Goal: Task Accomplishment & Management: Complete application form

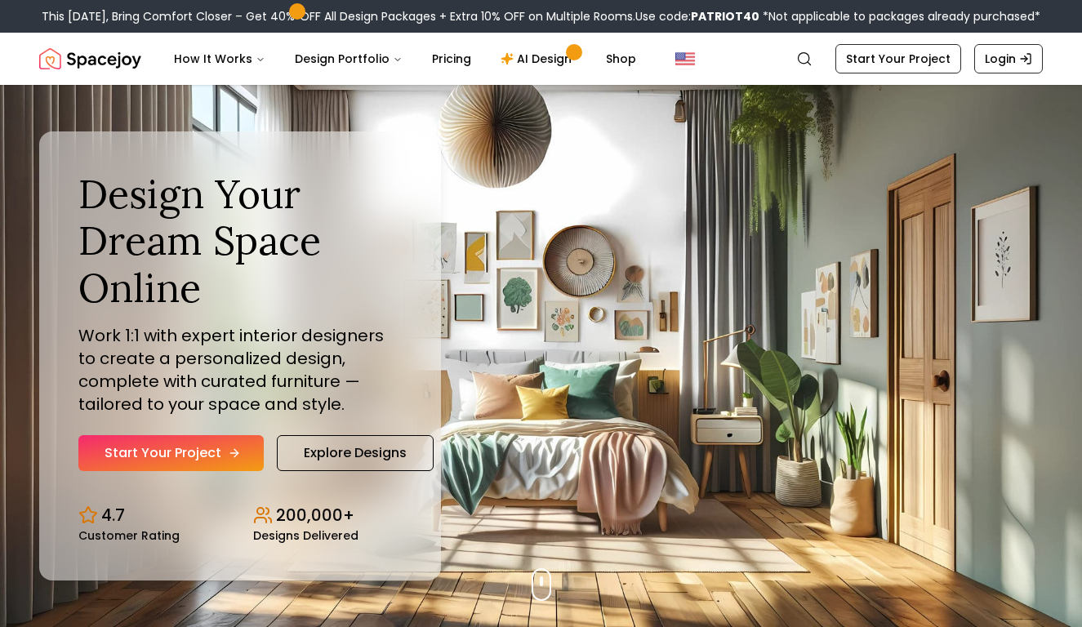
click at [195, 455] on link "Start Your Project" at bounding box center [170, 453] width 185 height 36
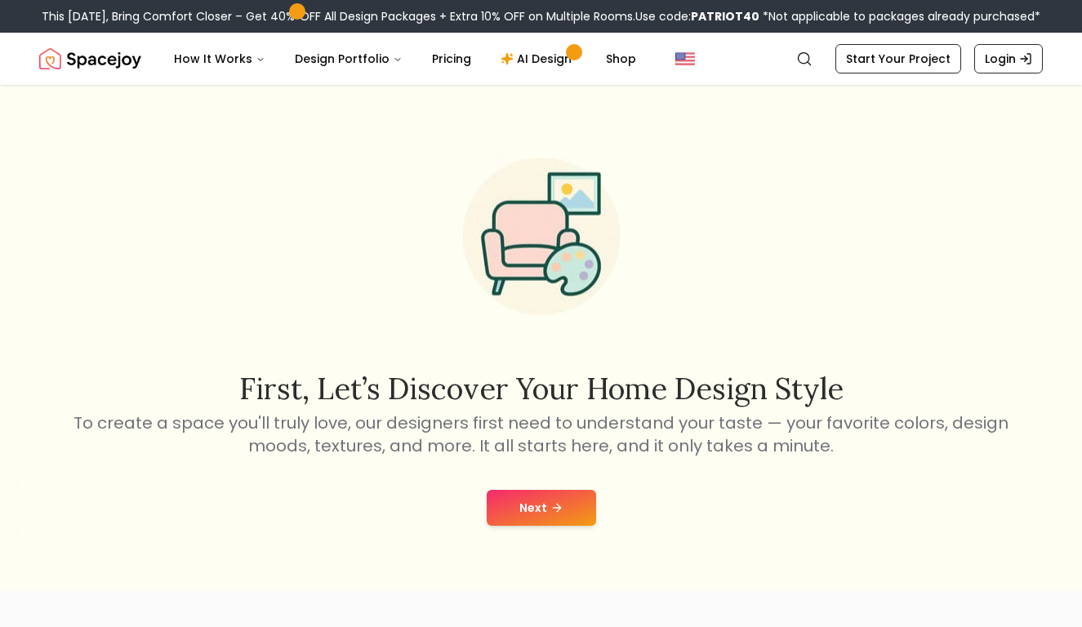
click at [556, 491] on button "Next" at bounding box center [541, 508] width 109 height 36
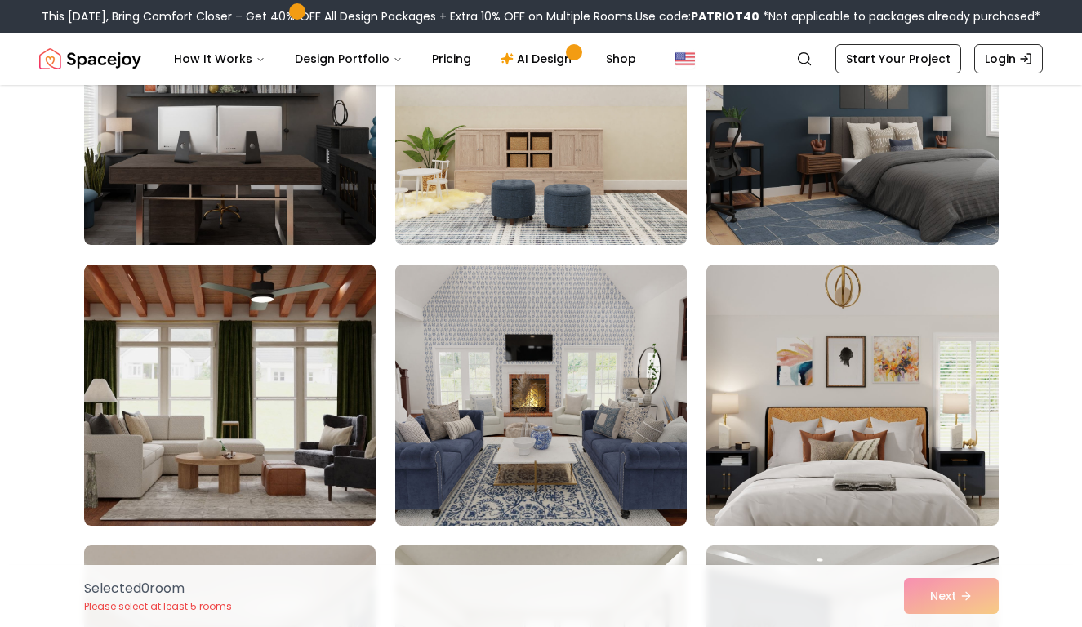
scroll to position [1154, 0]
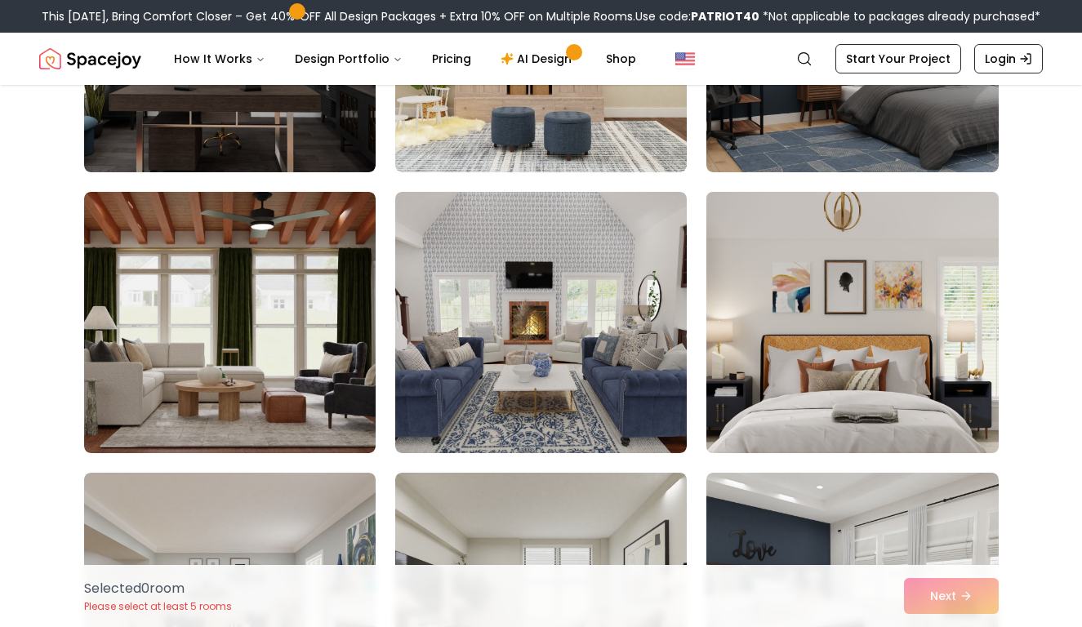
click at [863, 352] on img at bounding box center [852, 322] width 306 height 275
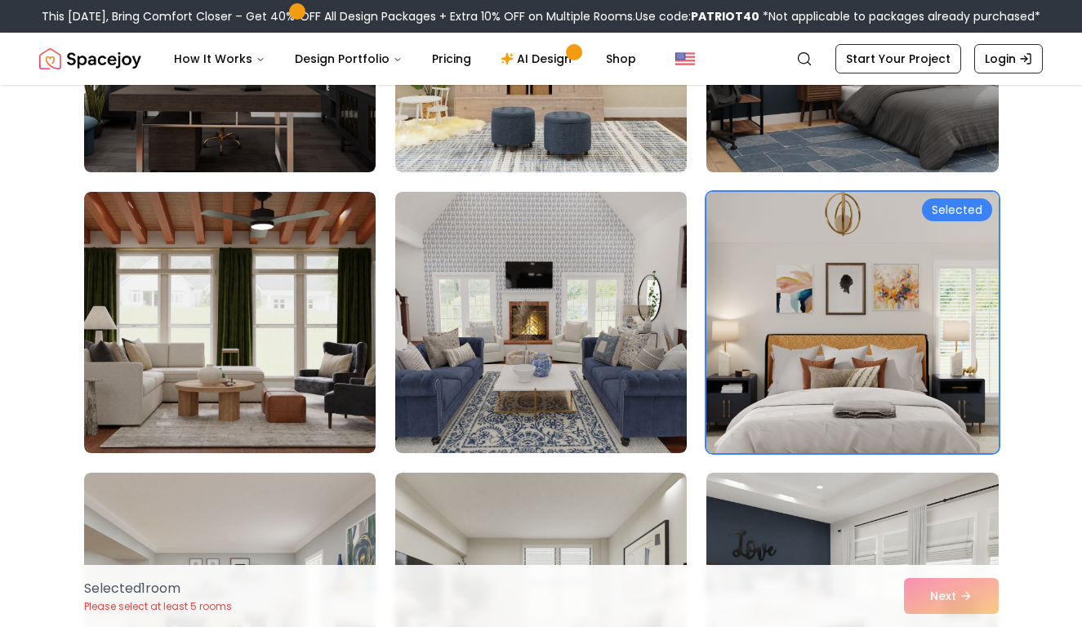
click at [953, 586] on div "Selected 1 room Please select at least 5 rooms Next" at bounding box center [541, 596] width 941 height 62
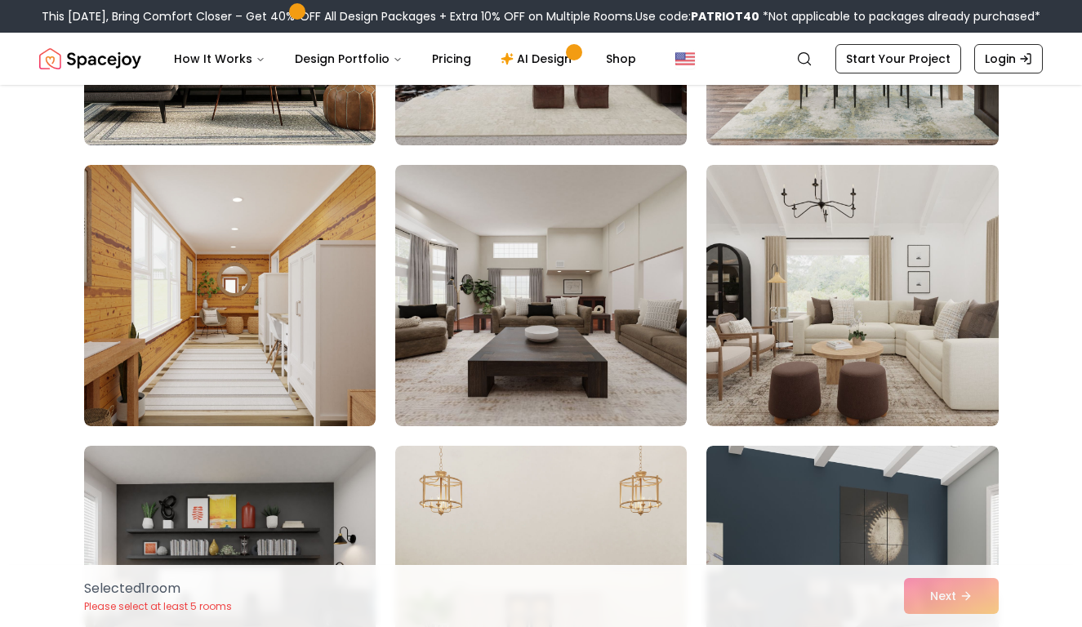
scroll to position [632, 0]
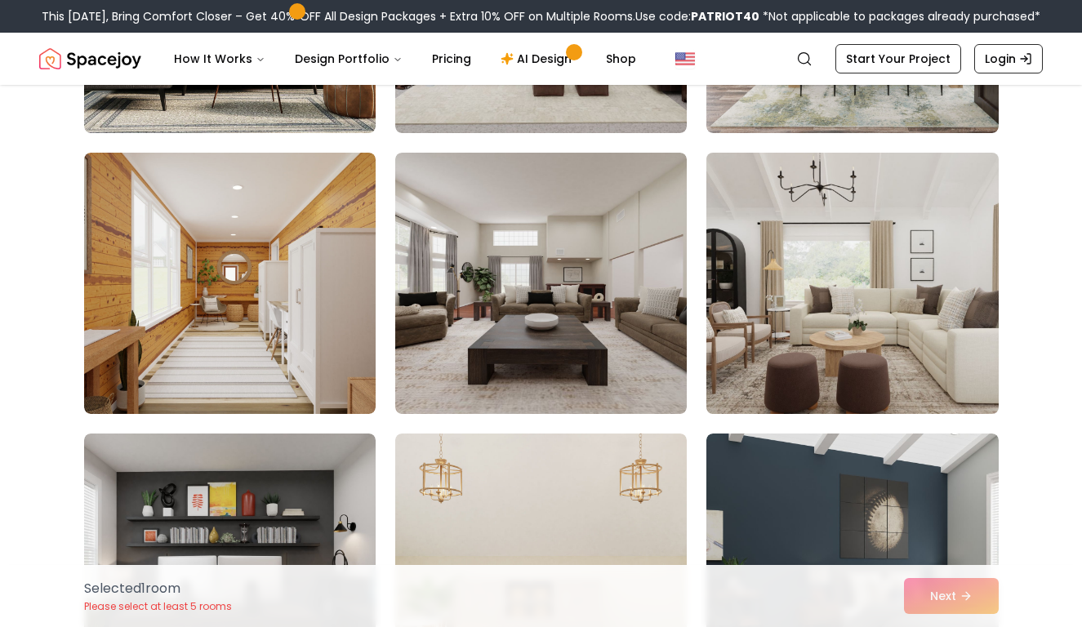
click at [946, 331] on img at bounding box center [852, 283] width 306 height 275
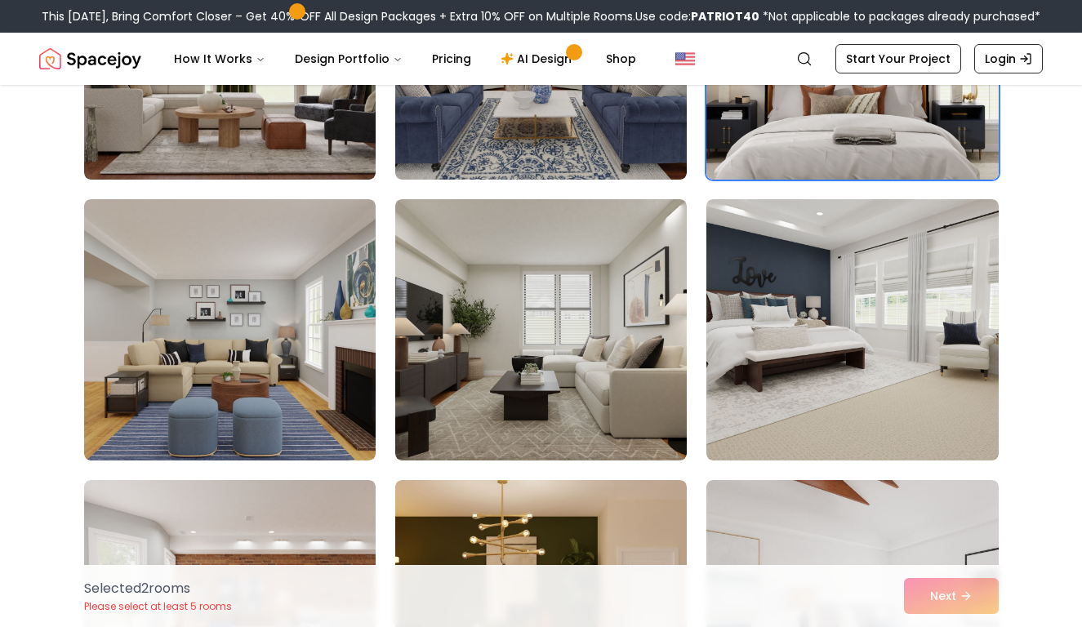
scroll to position [1471, 0]
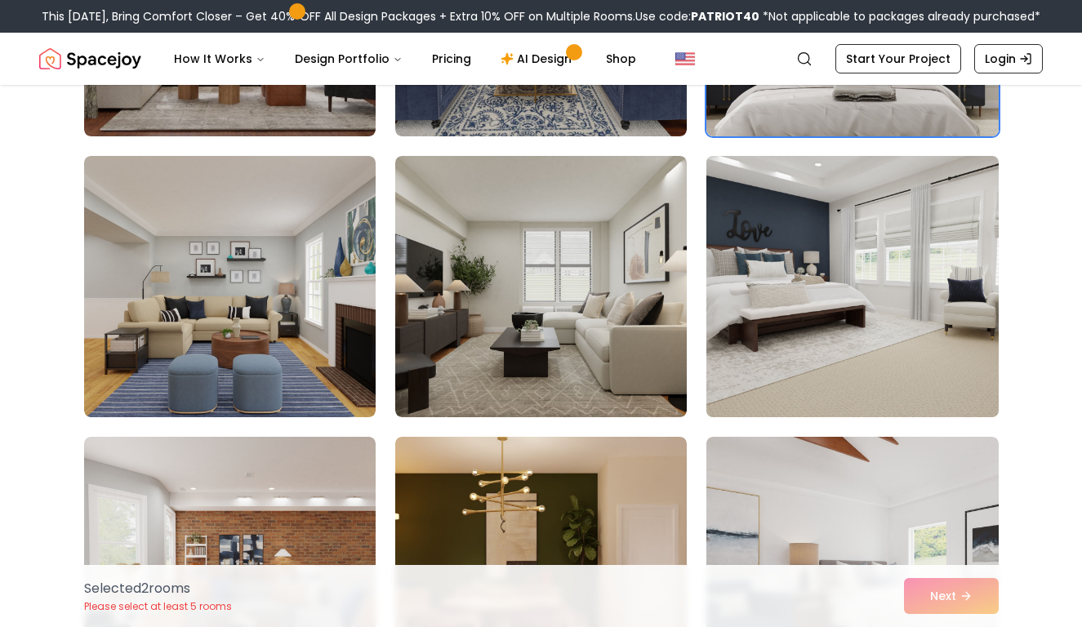
click at [809, 333] on img at bounding box center [852, 287] width 306 height 275
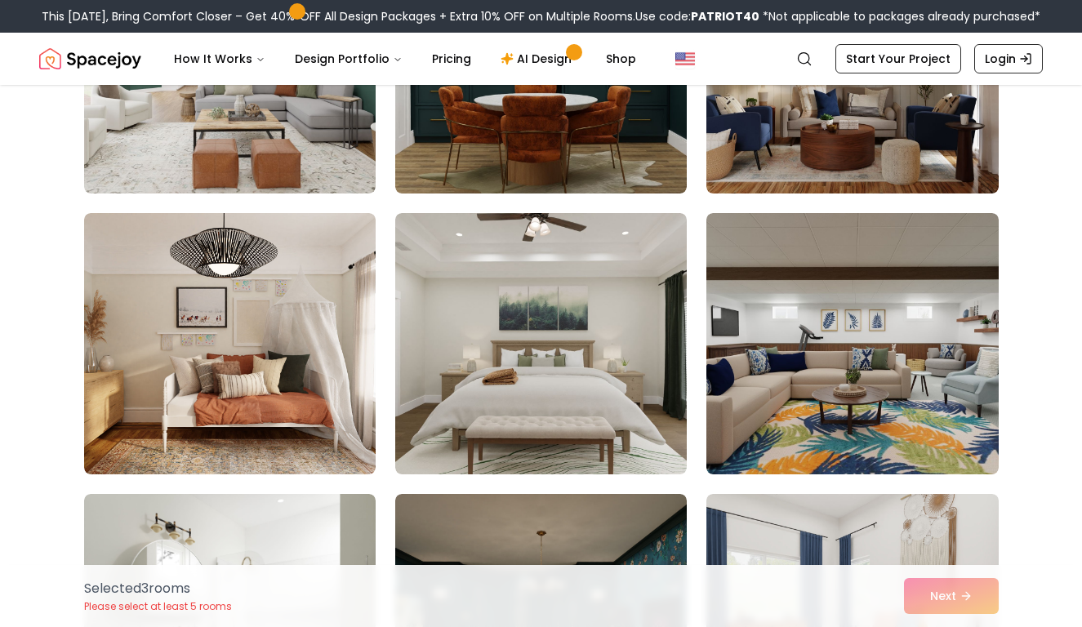
scroll to position [3662, 0]
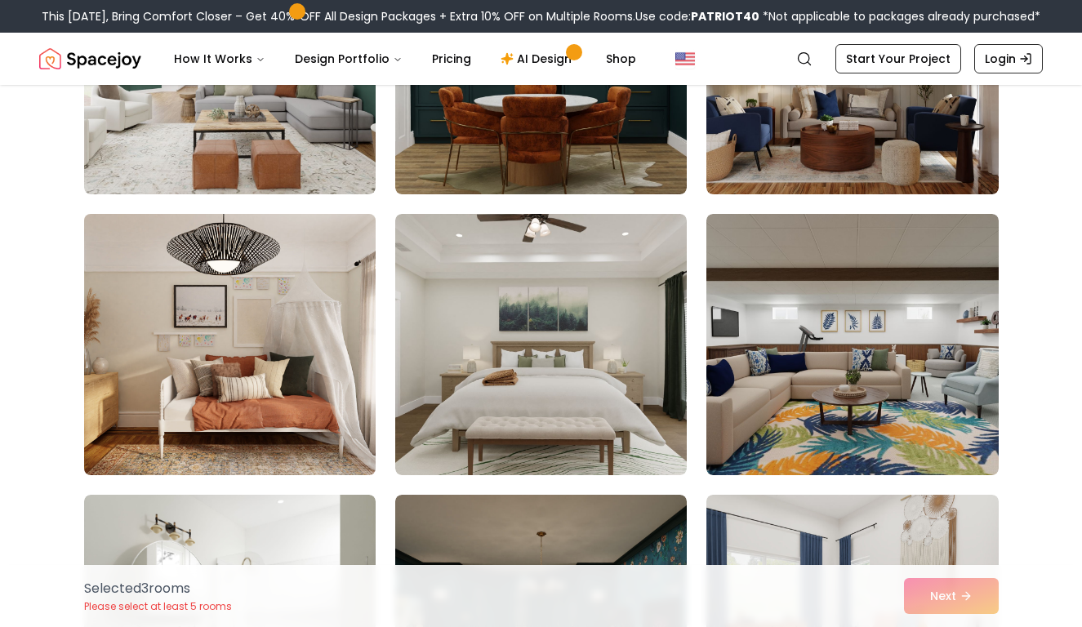
click at [270, 399] on img at bounding box center [230, 345] width 306 height 275
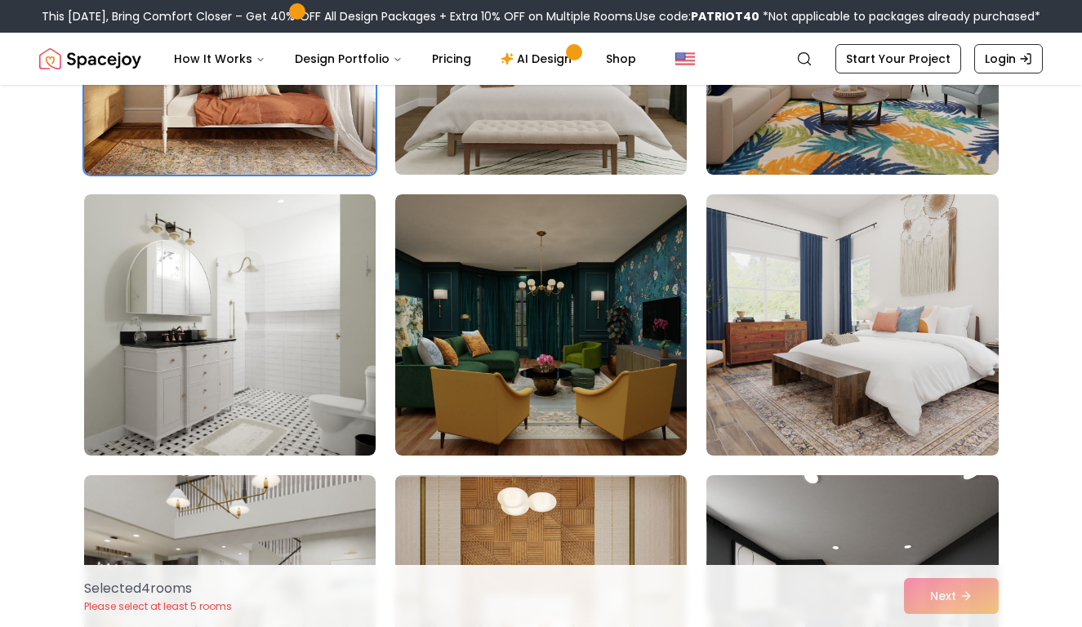
scroll to position [3965, 0]
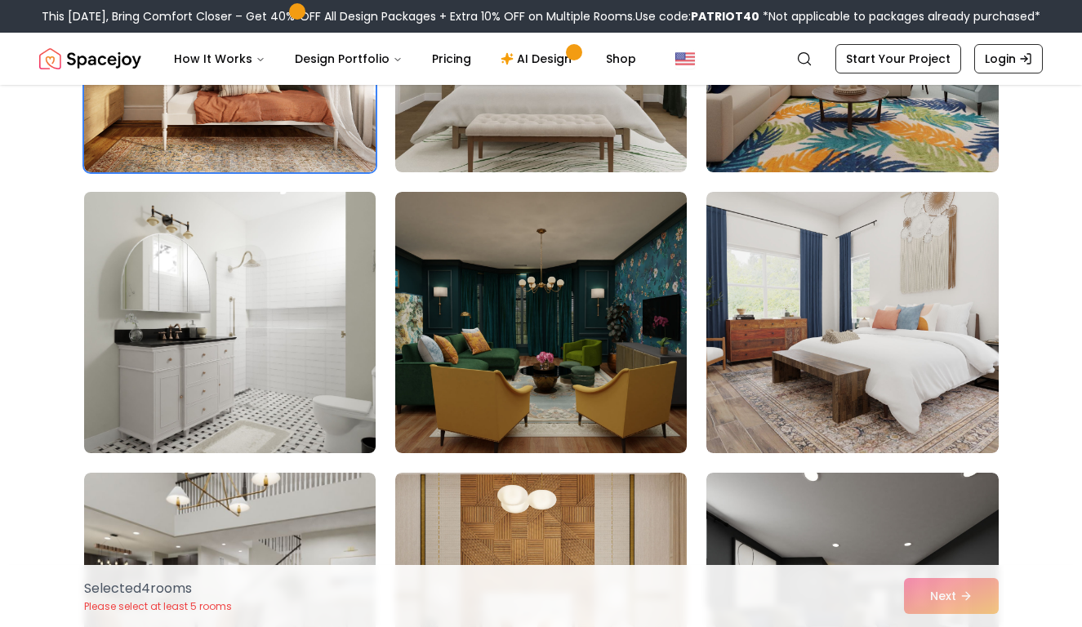
click at [272, 449] on img at bounding box center [230, 322] width 306 height 275
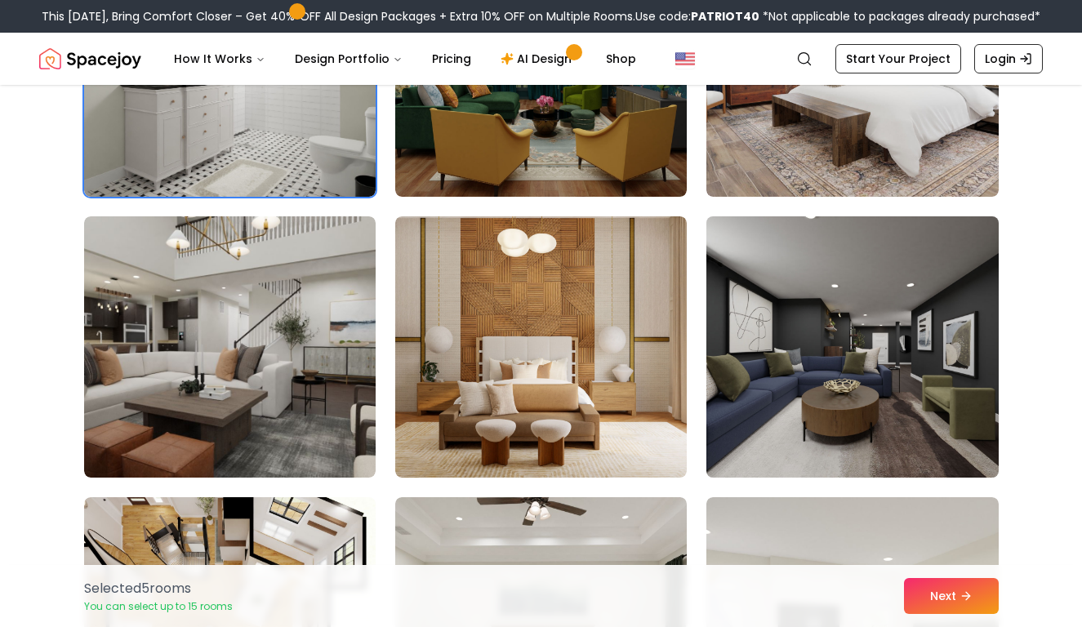
scroll to position [4224, 0]
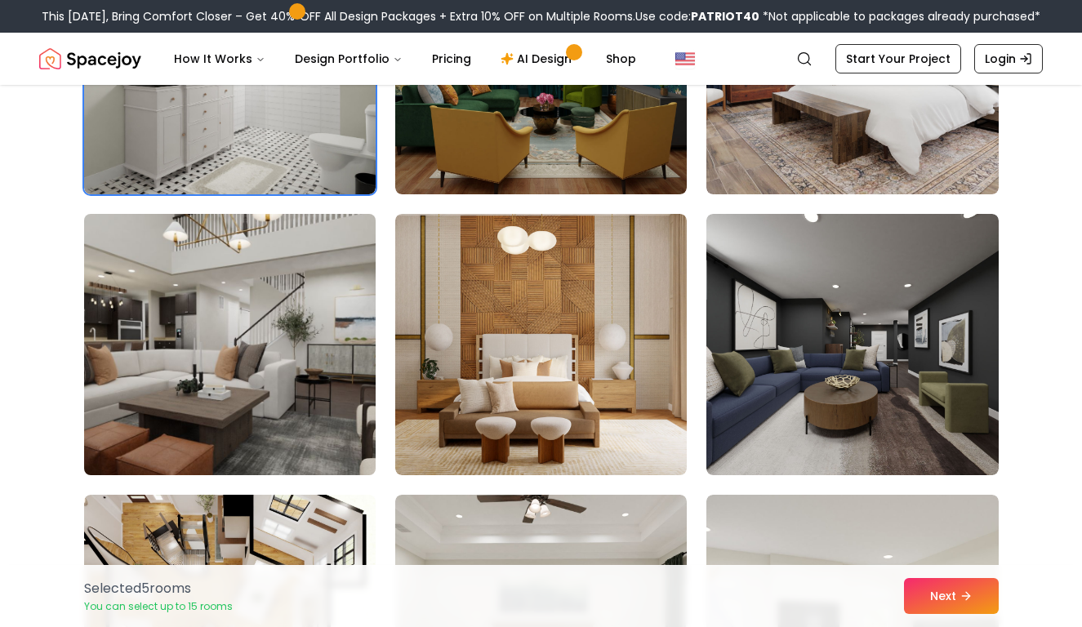
click at [284, 384] on img at bounding box center [230, 345] width 306 height 275
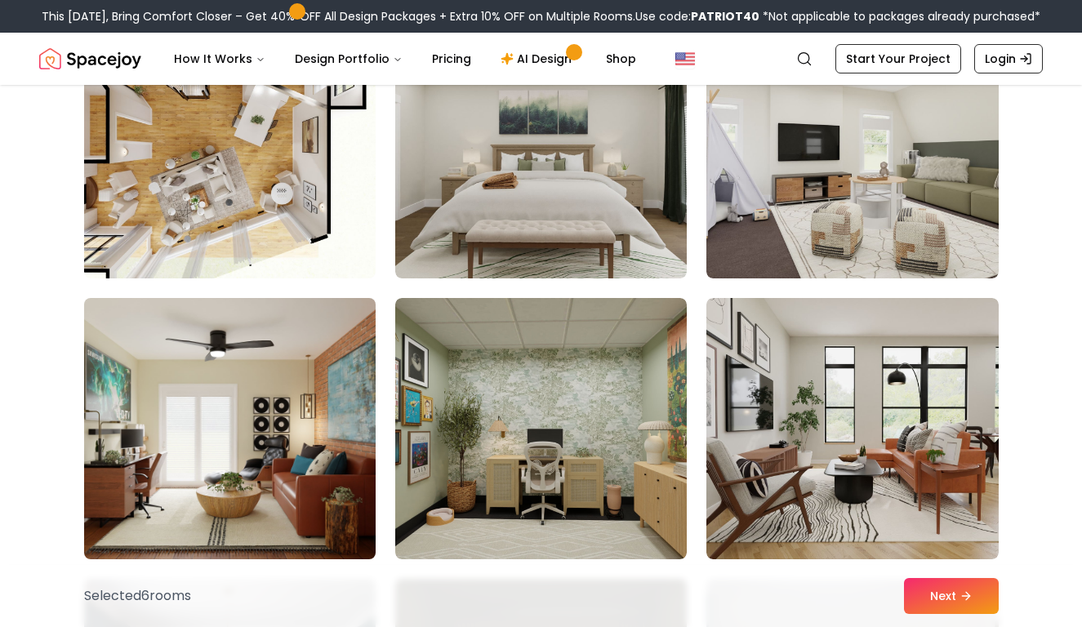
scroll to position [4714, 0]
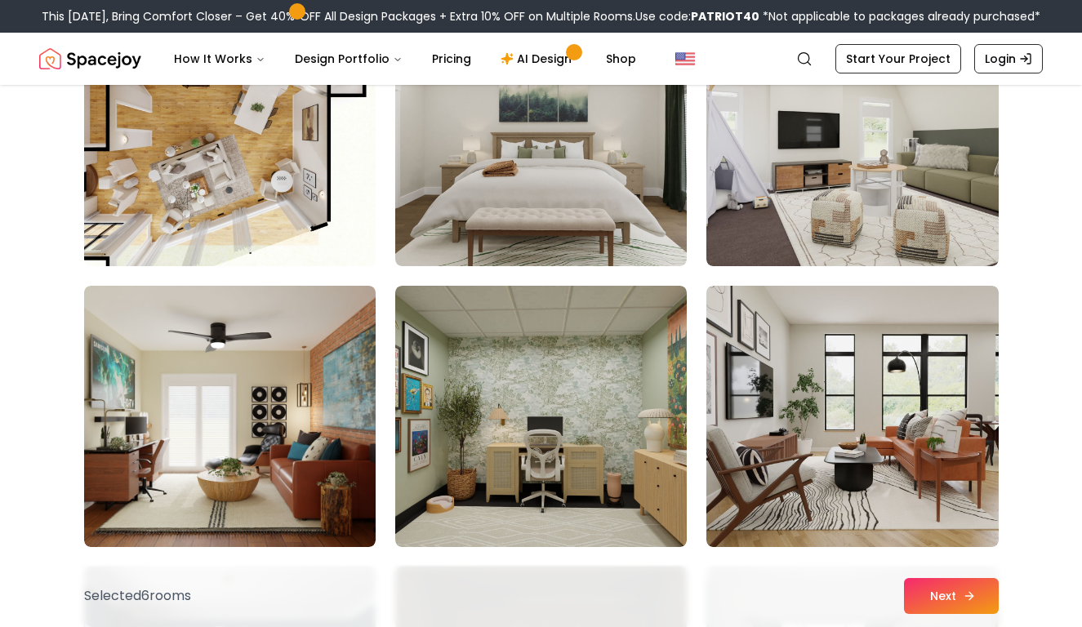
click at [939, 596] on button "Next" at bounding box center [951, 596] width 95 height 36
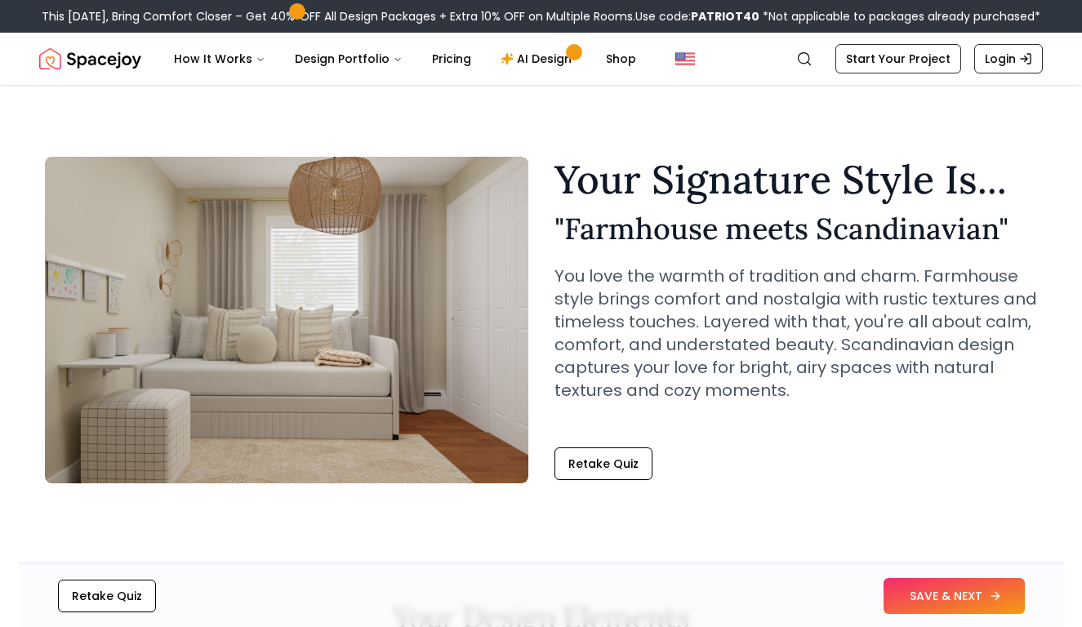
click at [942, 583] on button "SAVE & NEXT" at bounding box center [954, 596] width 141 height 36
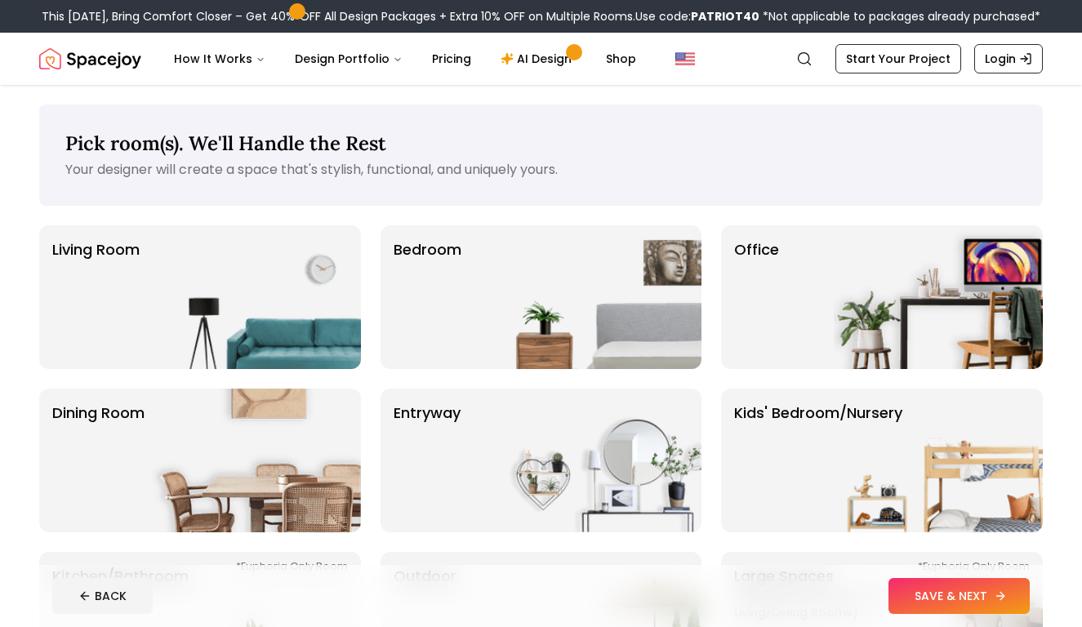
click at [918, 596] on button "SAVE & NEXT" at bounding box center [959, 596] width 141 height 36
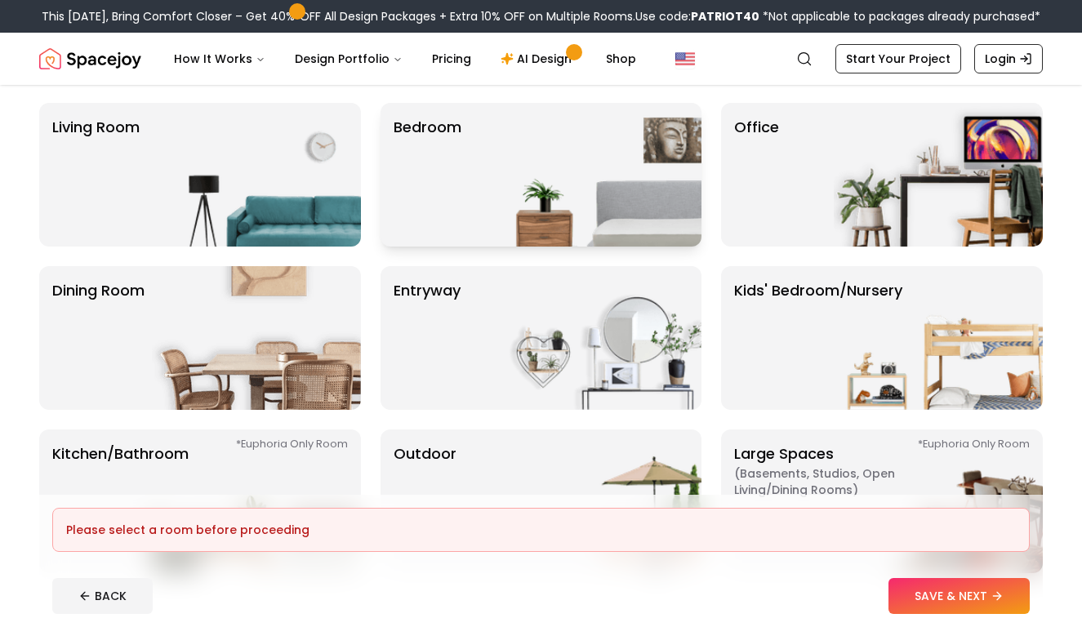
scroll to position [125, 0]
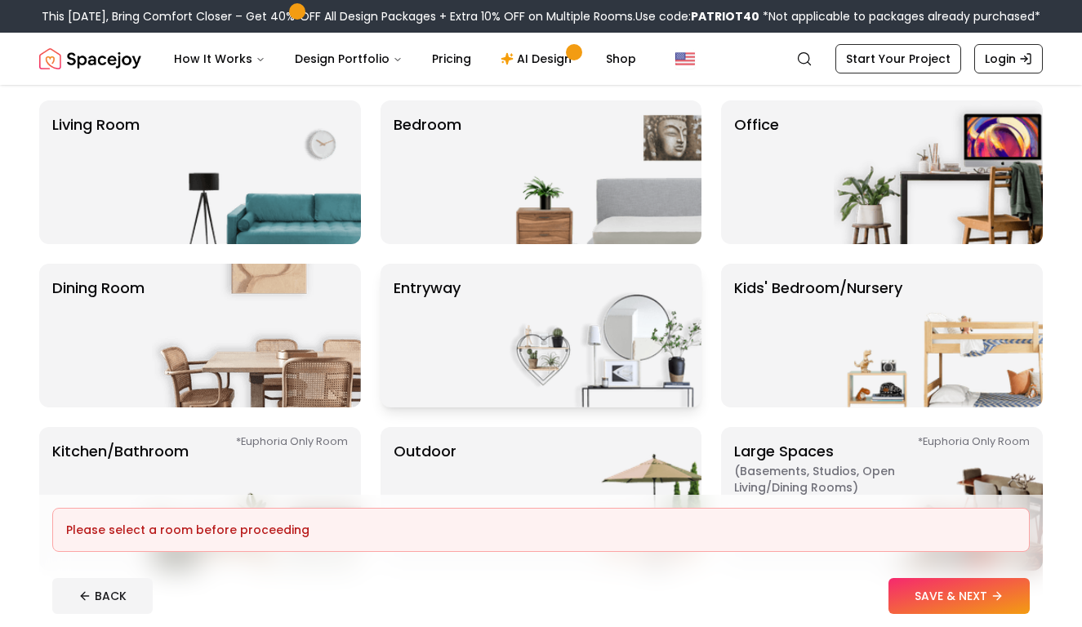
click at [477, 325] on div "entryway" at bounding box center [542, 336] width 322 height 144
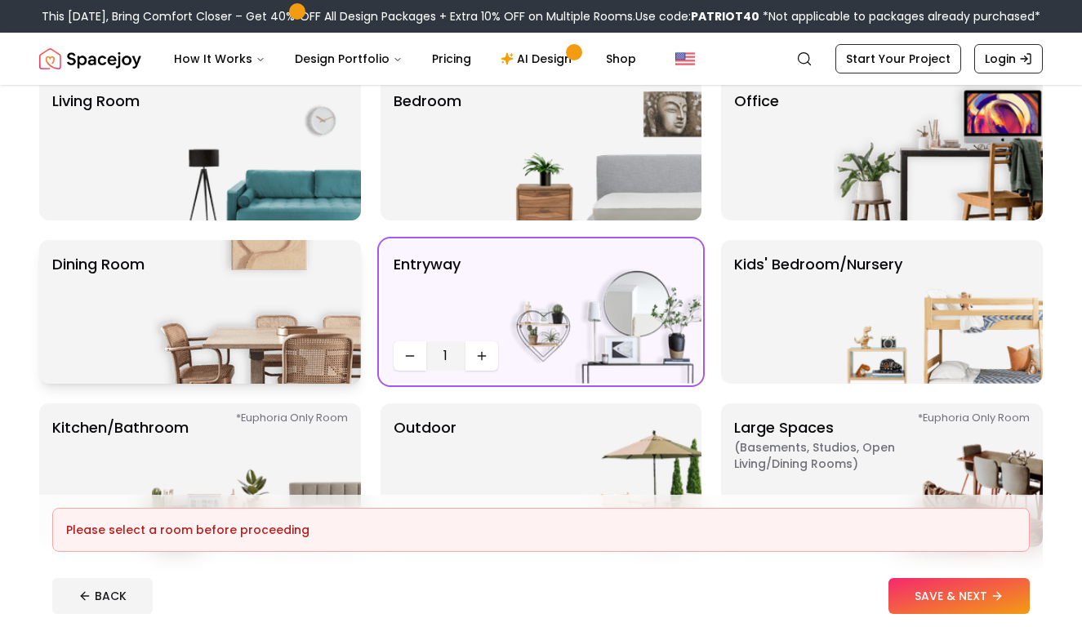
scroll to position [154, 0]
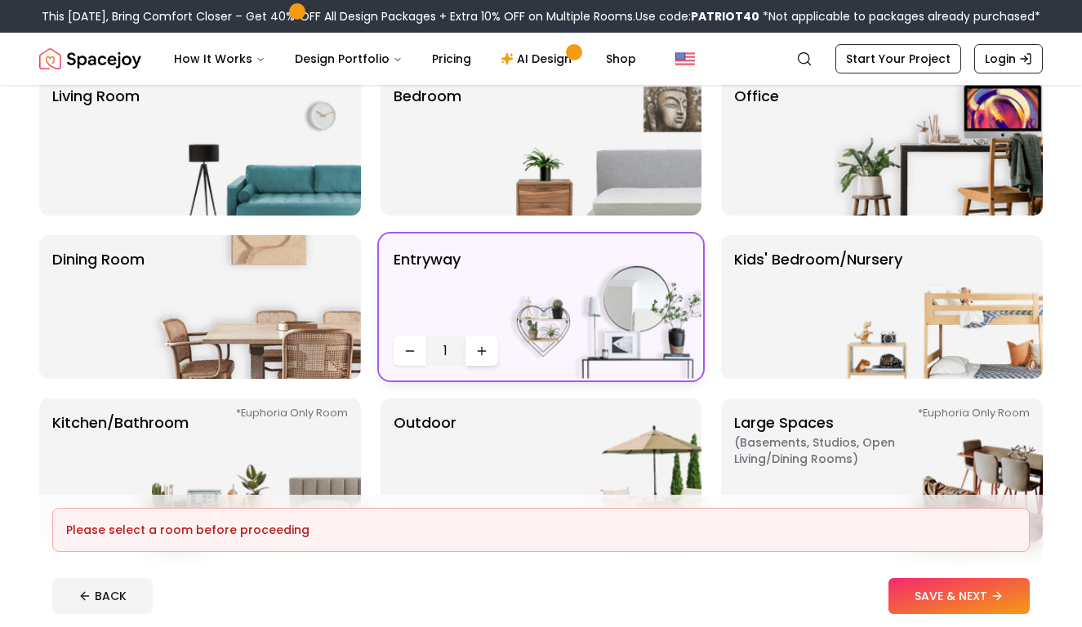
click at [485, 346] on icon "Increase quantity" at bounding box center [481, 351] width 13 height 13
click at [405, 352] on icon "Decrease quantity" at bounding box center [410, 351] width 13 height 13
click at [255, 419] on img at bounding box center [256, 471] width 209 height 144
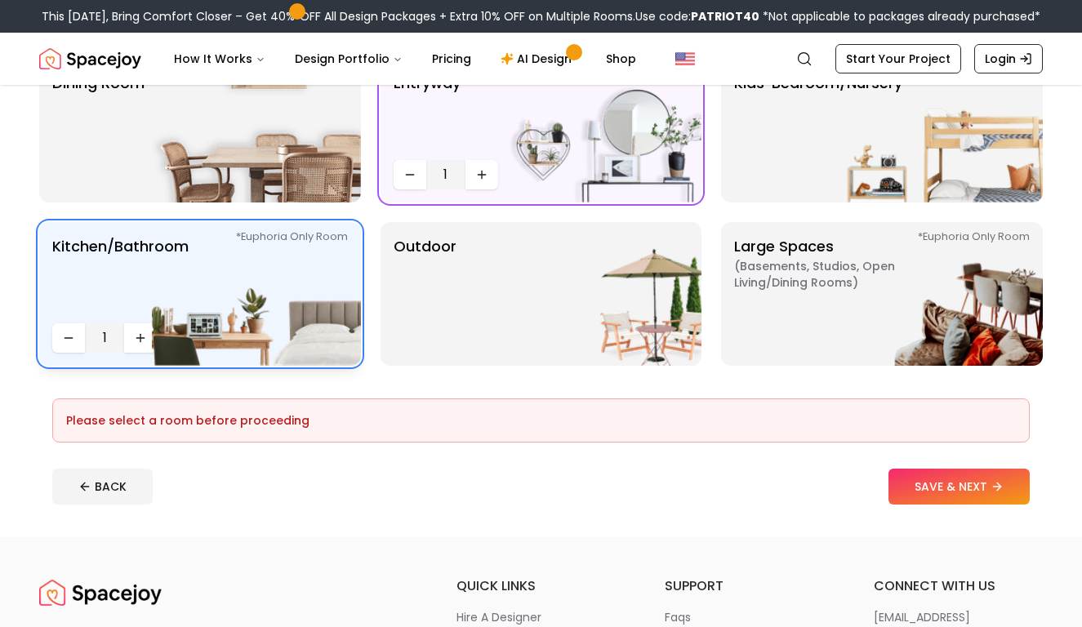
scroll to position [339, 0]
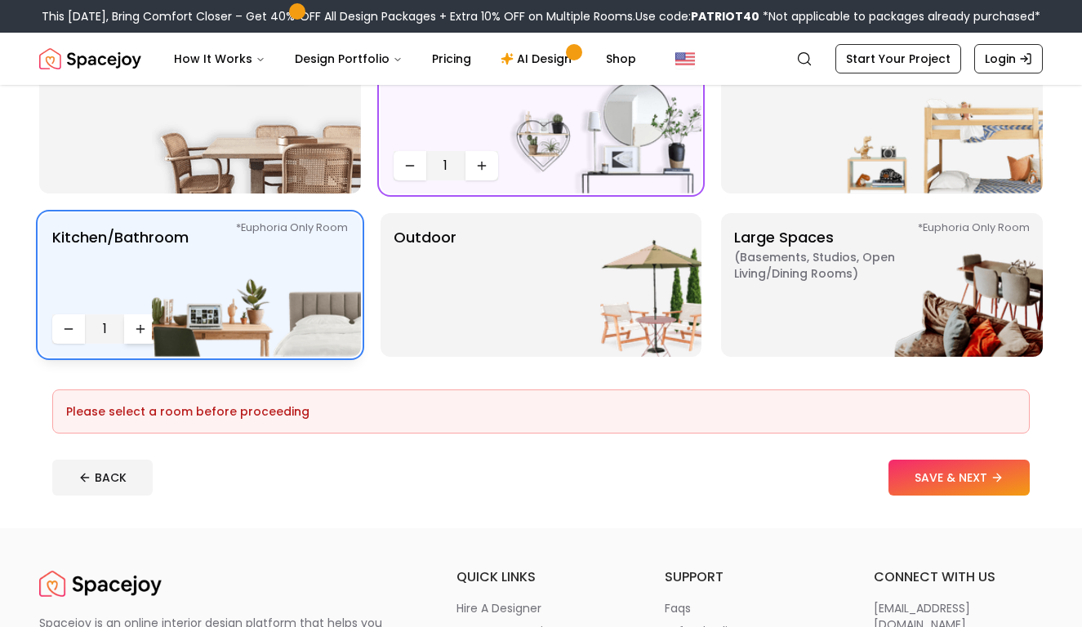
click at [139, 331] on icon "Increase quantity" at bounding box center [140, 329] width 13 height 13
click at [529, 299] on img at bounding box center [597, 285] width 209 height 144
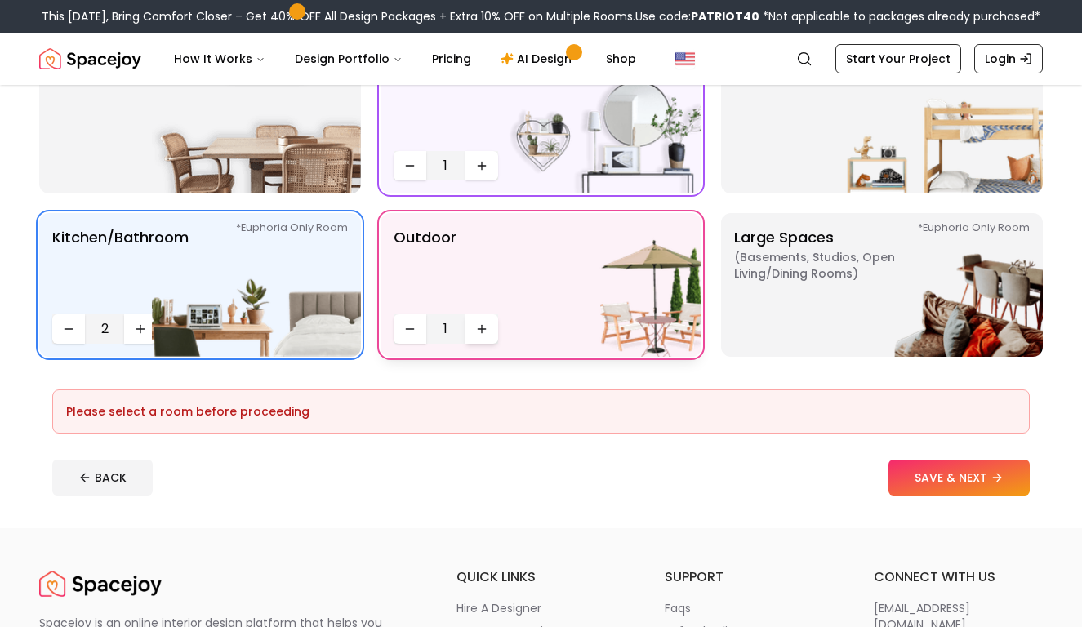
click at [488, 328] on icon "Increase quantity" at bounding box center [481, 329] width 13 height 13
click at [806, 315] on p "Large Spaces ( Basements, Studios, Open living/dining rooms ) *Euphoria Only Ro…" at bounding box center [836, 285] width 204 height 118
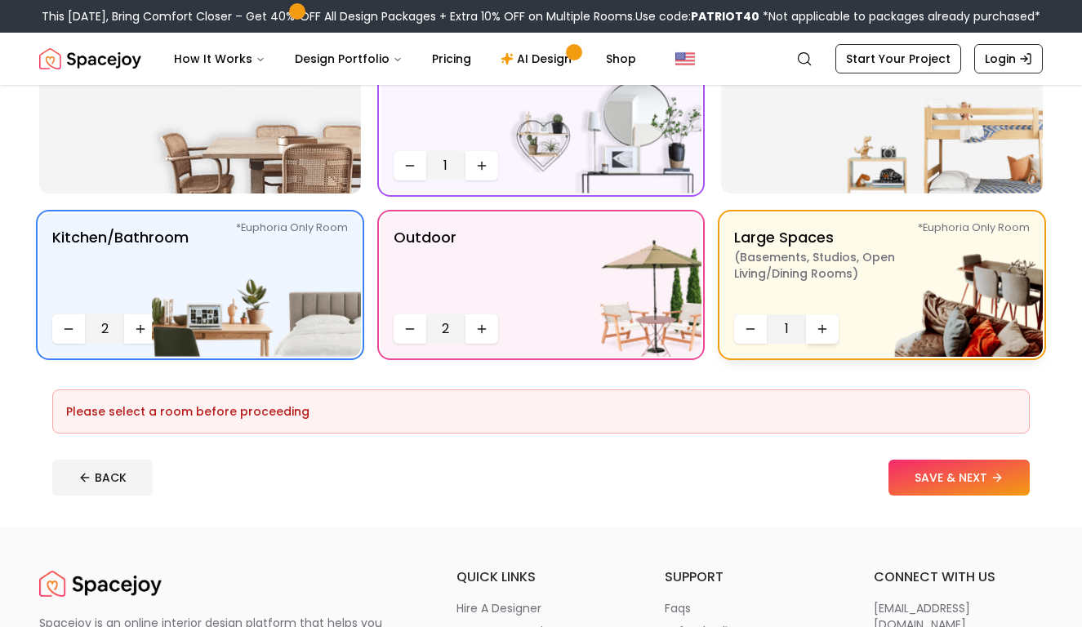
click at [827, 328] on icon "Increase quantity" at bounding box center [822, 329] width 13 height 13
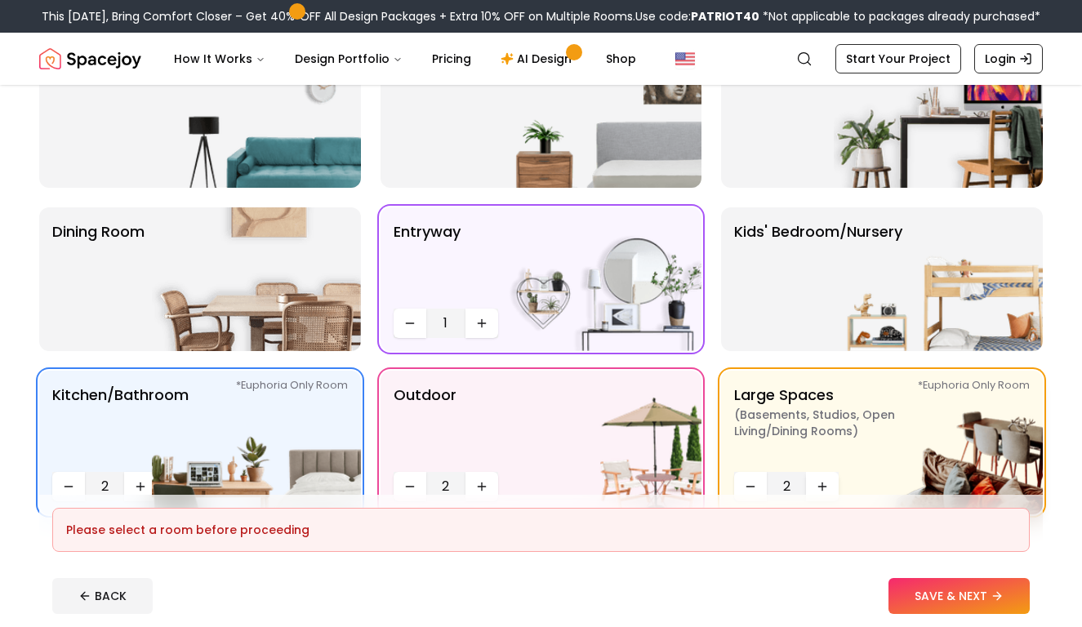
scroll to position [177, 0]
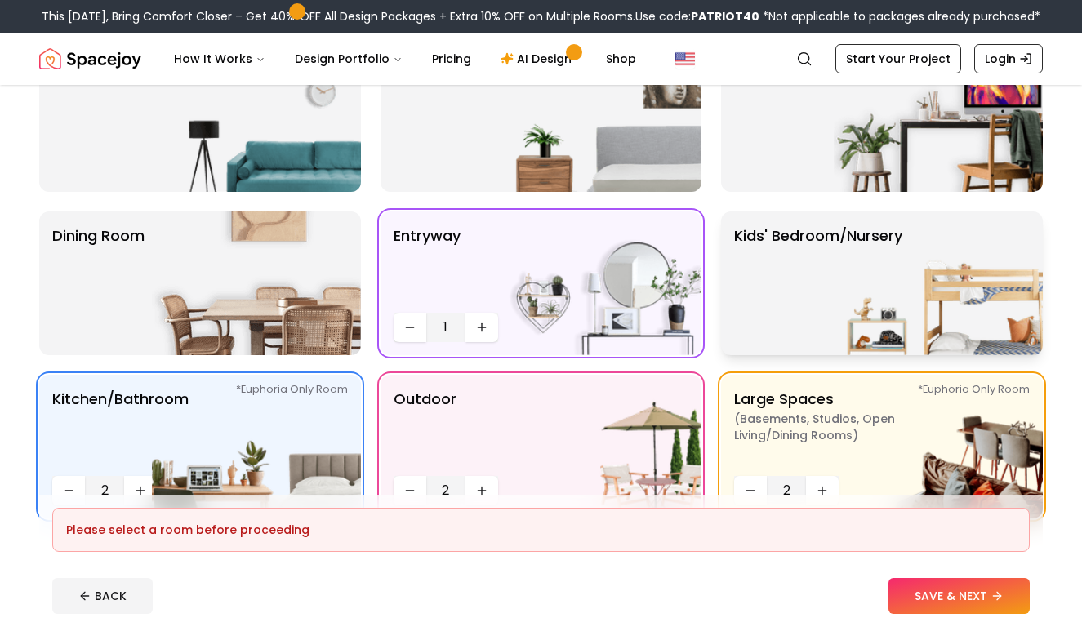
click at [827, 328] on p "Kids' Bedroom/Nursery" at bounding box center [818, 284] width 168 height 118
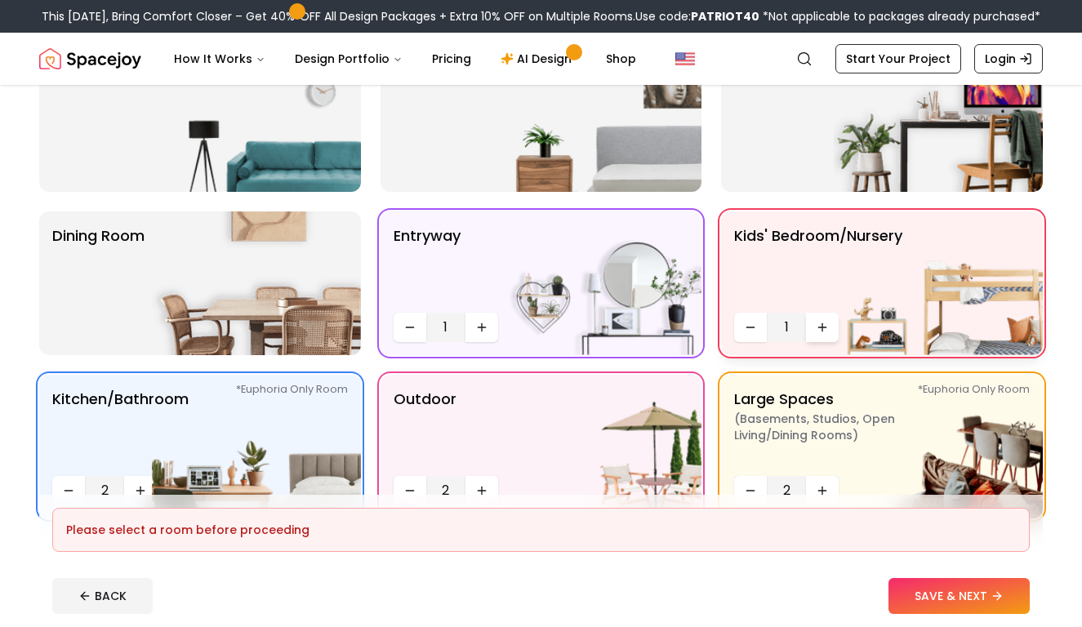
click at [821, 328] on icon "Increase quantity" at bounding box center [822, 327] width 13 height 13
click at [798, 178] on div "Office" at bounding box center [882, 120] width 322 height 144
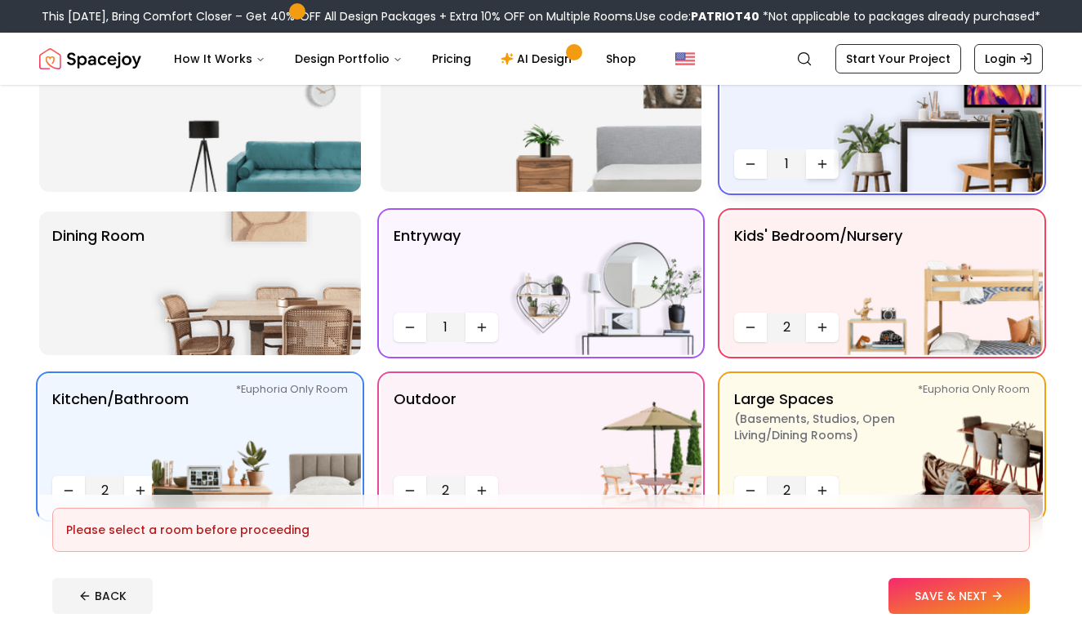
click at [820, 163] on icon "Increase quantity" at bounding box center [822, 164] width 13 height 13
click at [624, 147] on img at bounding box center [597, 120] width 209 height 144
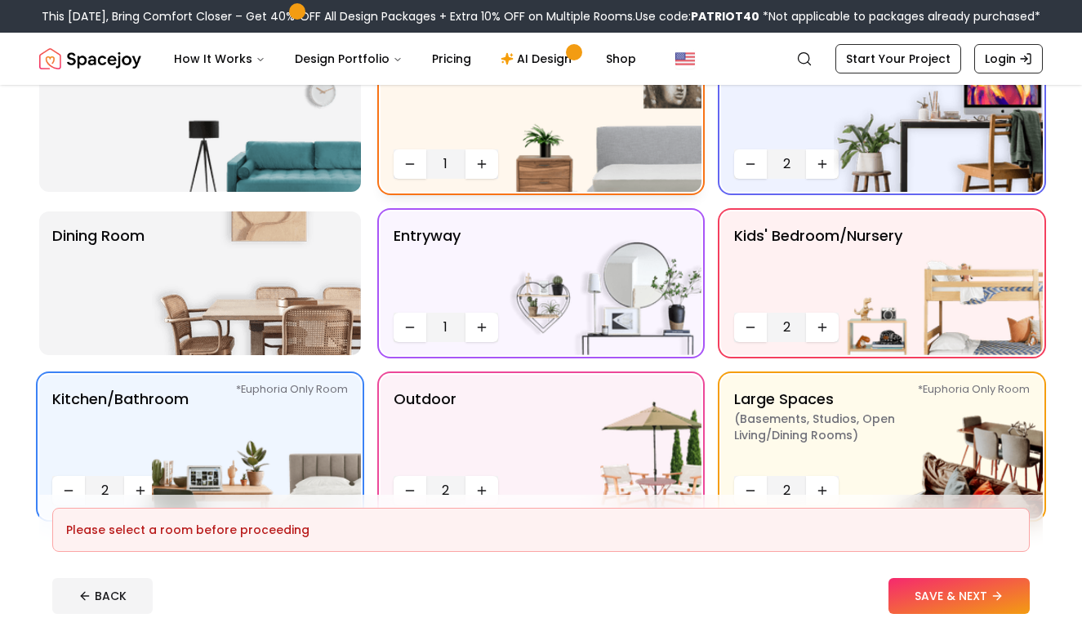
click at [493, 153] on img at bounding box center [597, 120] width 209 height 144
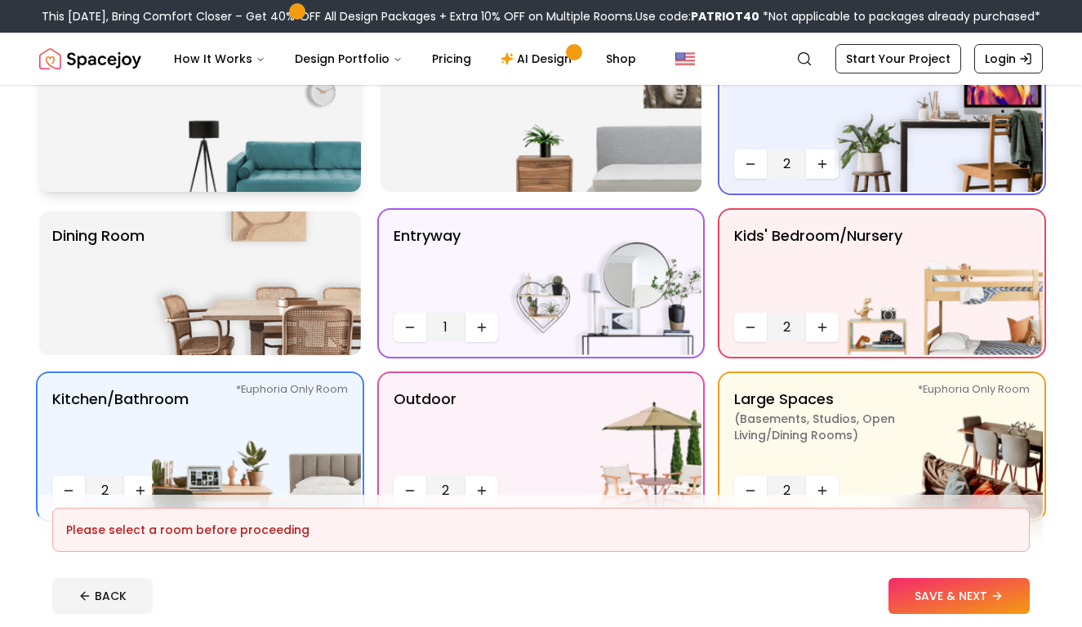
click at [254, 164] on img at bounding box center [256, 120] width 209 height 144
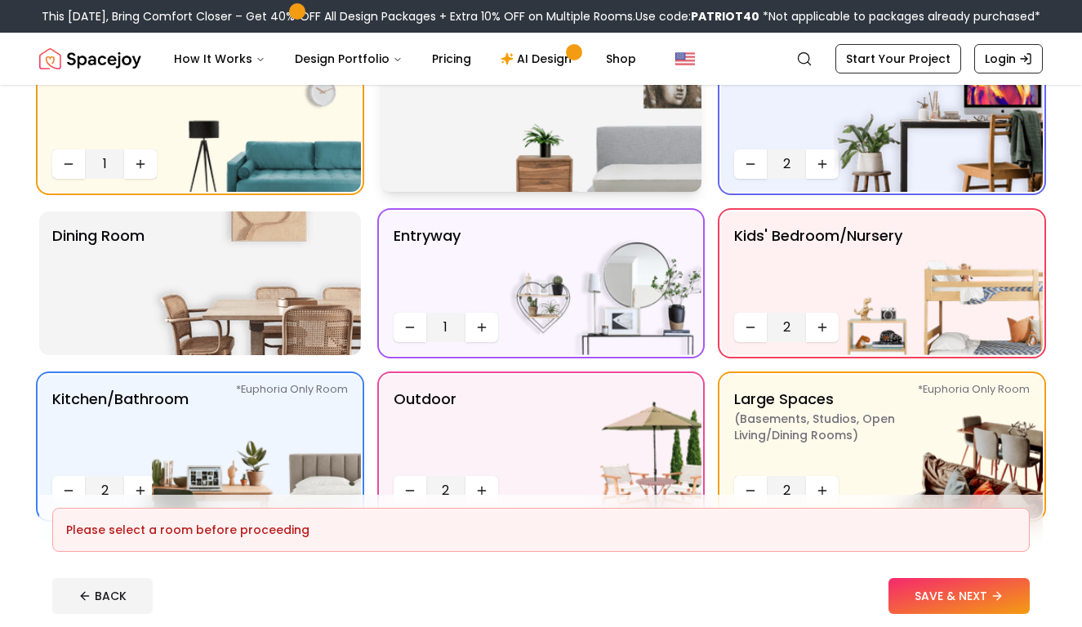
click at [475, 163] on div "Bedroom" at bounding box center [542, 120] width 322 height 144
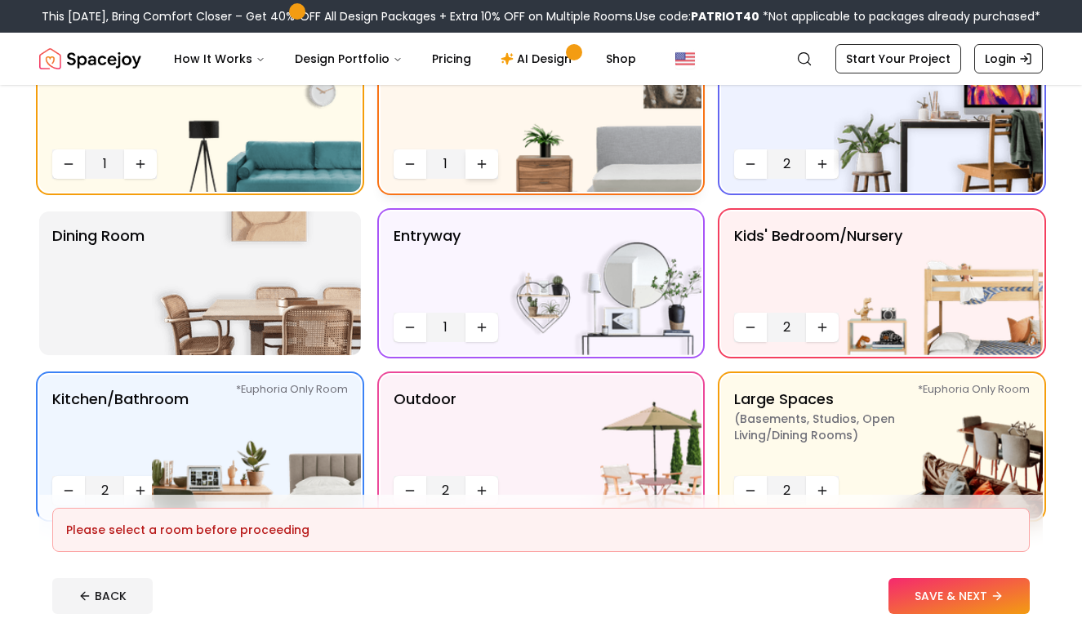
click at [480, 160] on icon "Increase quantity" at bounding box center [481, 164] width 13 height 13
click at [413, 154] on button "Decrease quantity" at bounding box center [410, 164] width 33 height 29
click at [757, 154] on button "Decrease quantity" at bounding box center [750, 164] width 33 height 29
click at [764, 331] on button "Decrease quantity" at bounding box center [750, 327] width 33 height 29
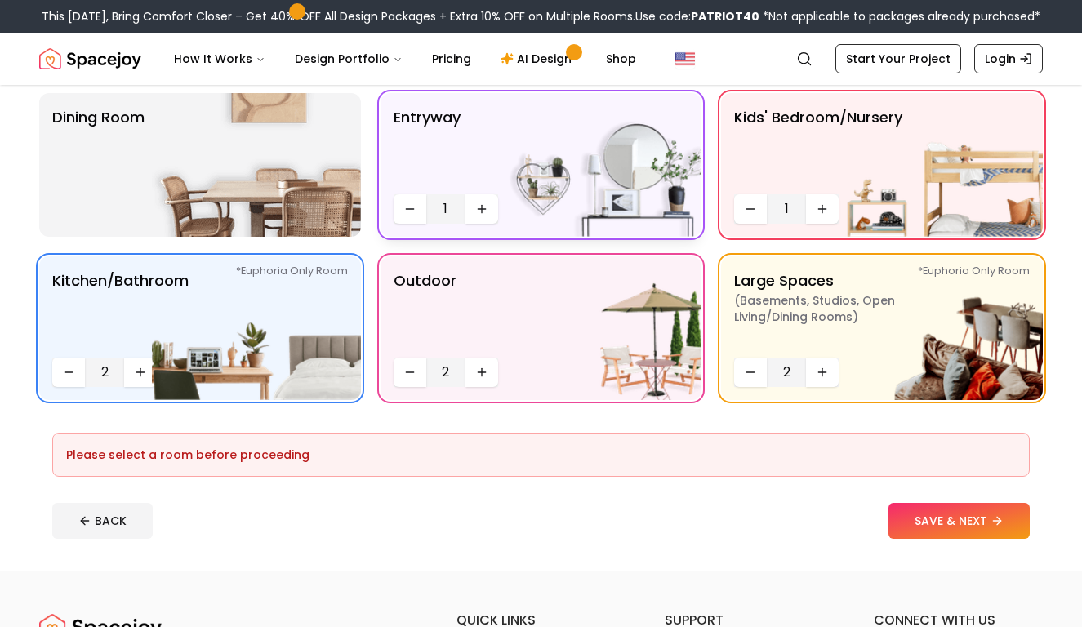
scroll to position [323, 0]
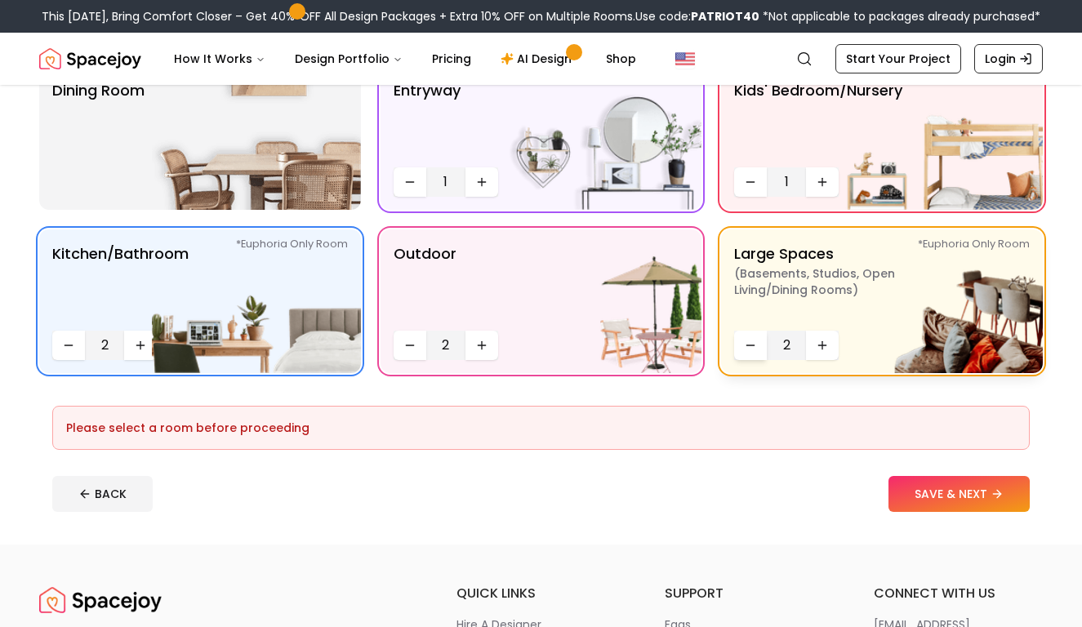
click at [745, 350] on icon "Decrease quantity" at bounding box center [750, 345] width 13 height 13
click at [447, 313] on p "Outdoor" at bounding box center [425, 284] width 63 height 82
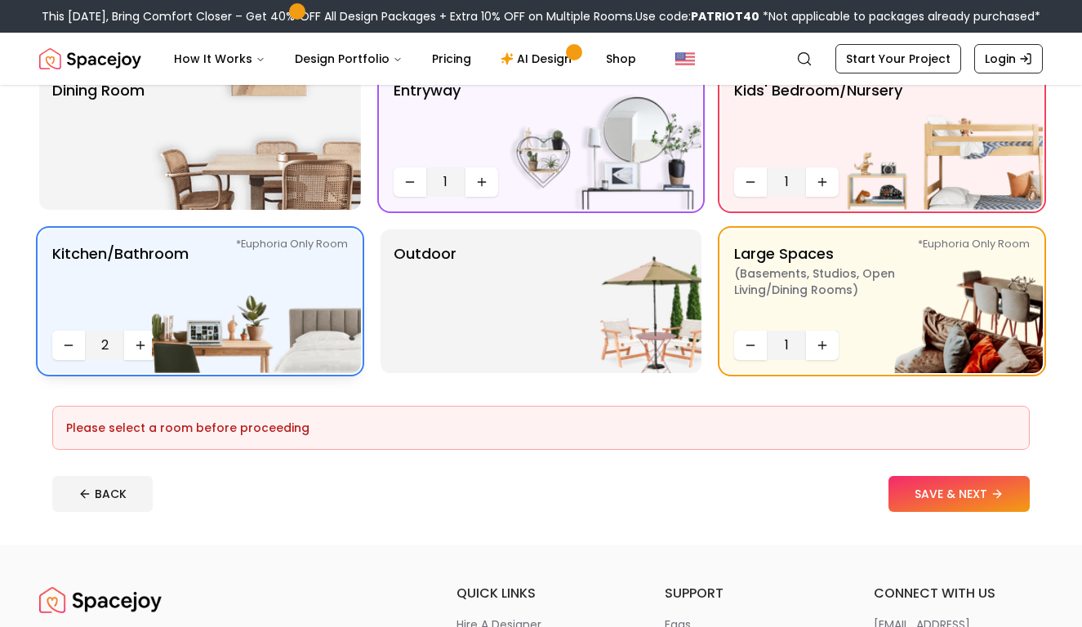
click at [305, 292] on img at bounding box center [256, 302] width 209 height 144
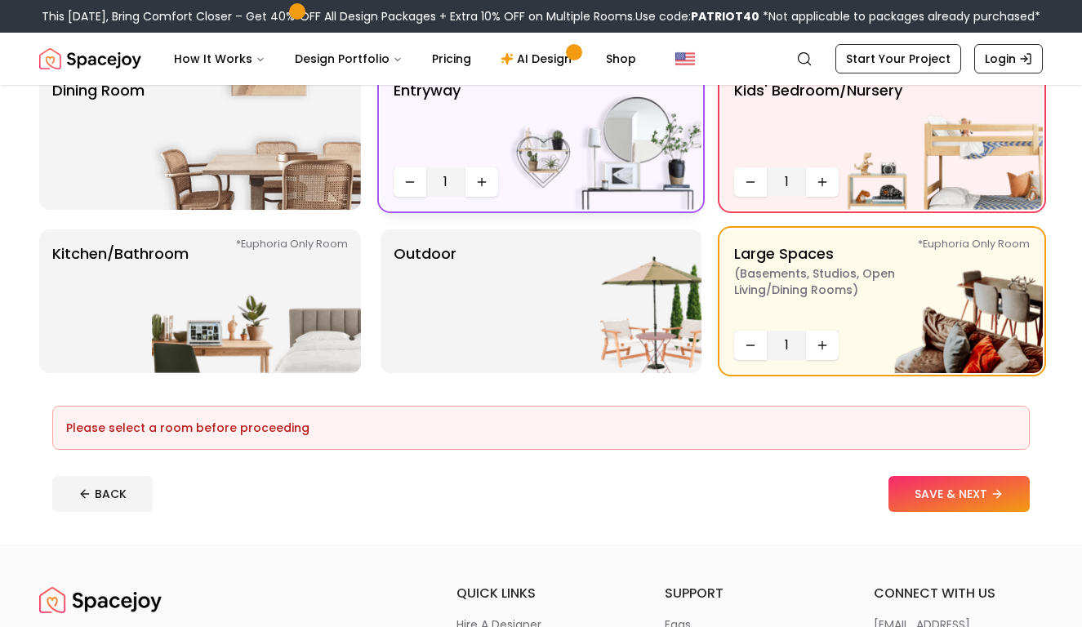
click at [432, 137] on p "entryway" at bounding box center [427, 120] width 67 height 82
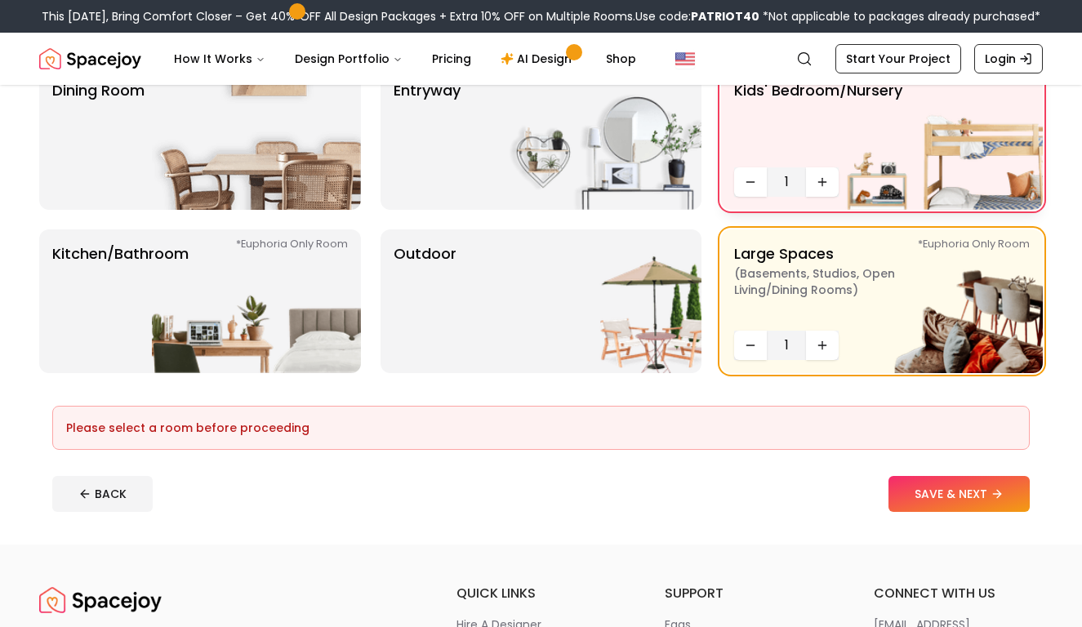
click at [725, 136] on div "Kids' Bedroom/Nursery 1" at bounding box center [882, 138] width 322 height 144
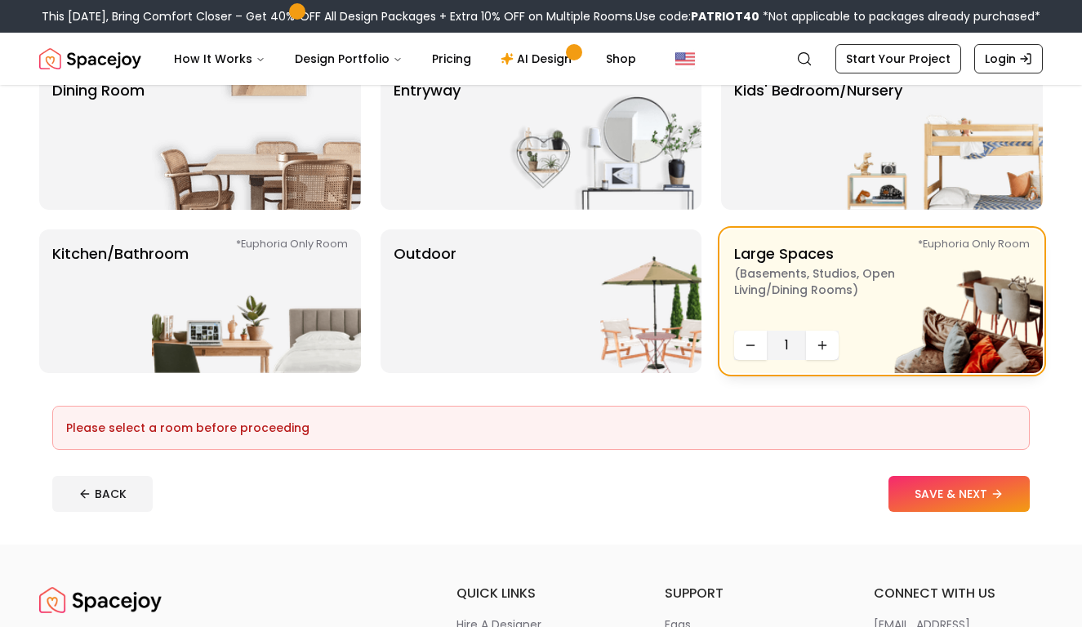
click at [768, 297] on span "( Basements, Studios, Open living/dining rooms )" at bounding box center [836, 282] width 204 height 33
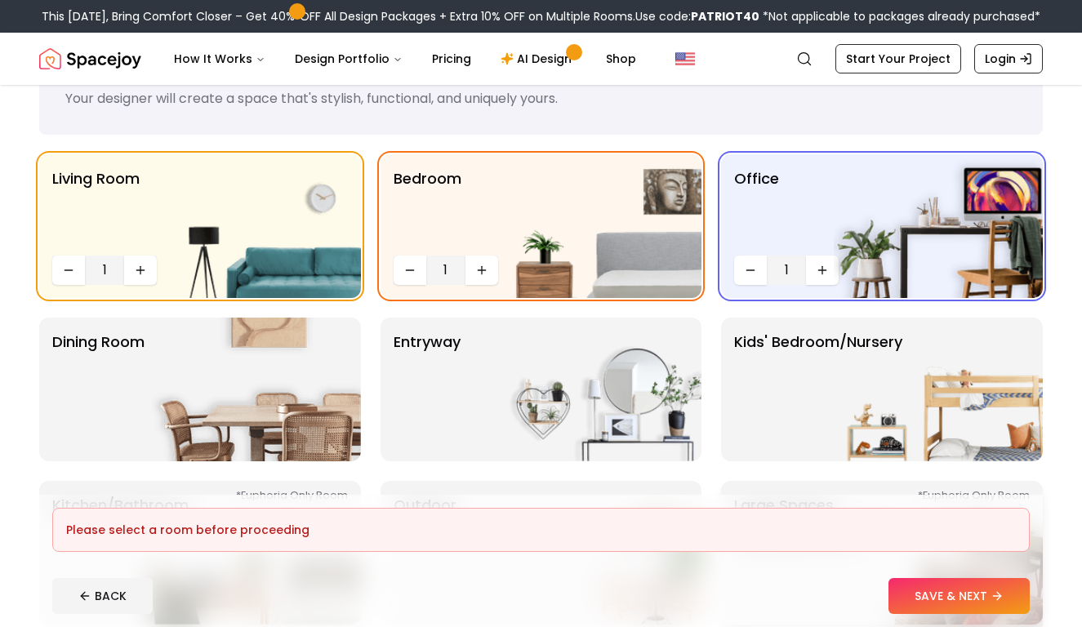
scroll to position [11, 0]
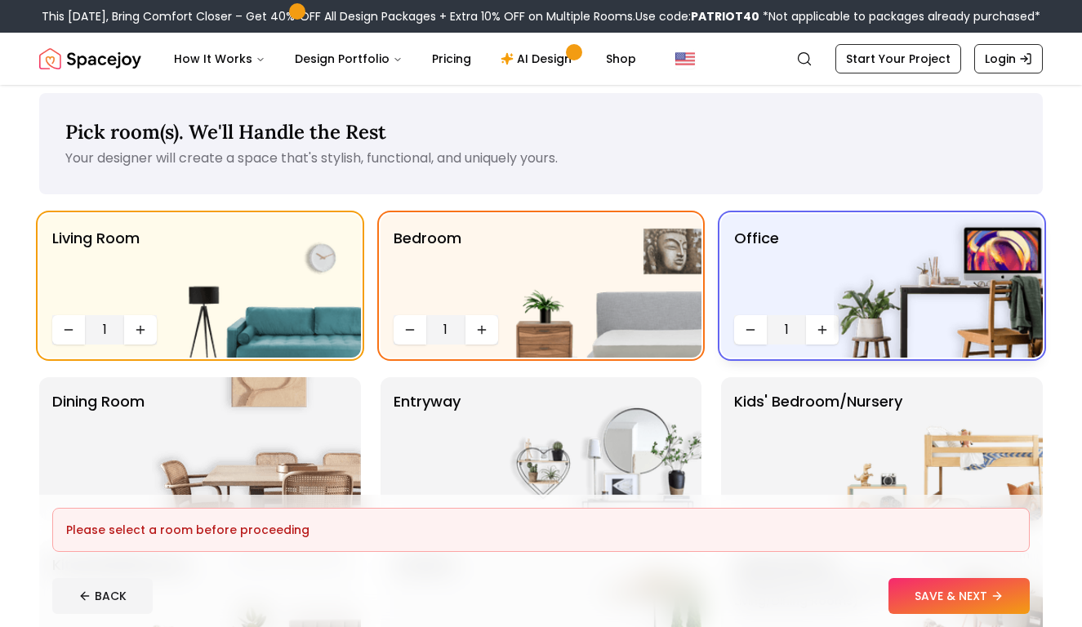
click at [776, 270] on p "Office" at bounding box center [756, 268] width 45 height 82
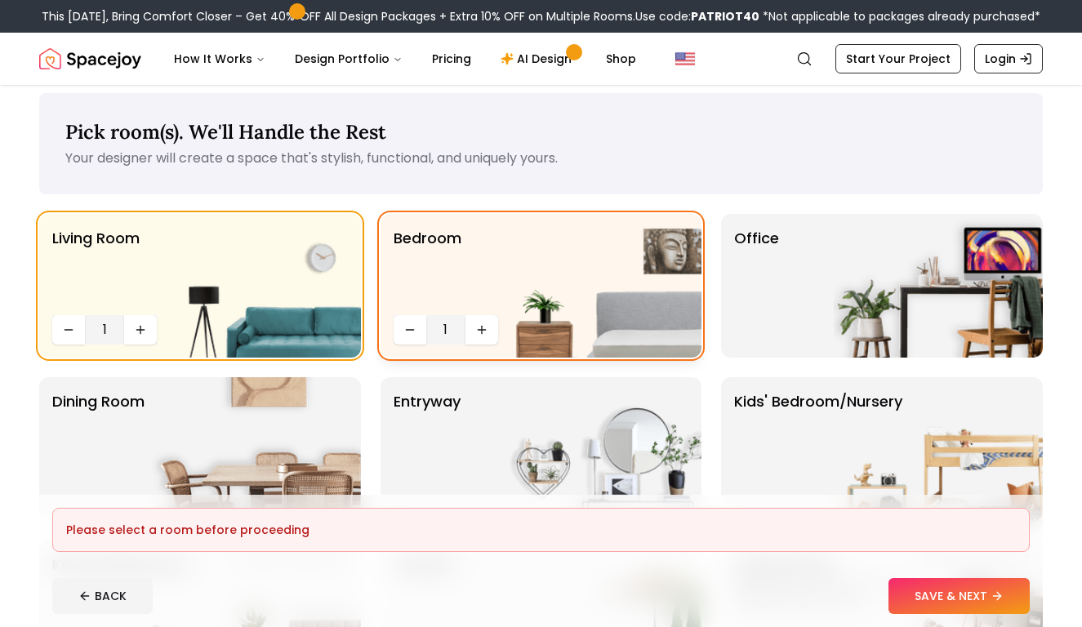
click at [570, 236] on img at bounding box center [597, 286] width 209 height 144
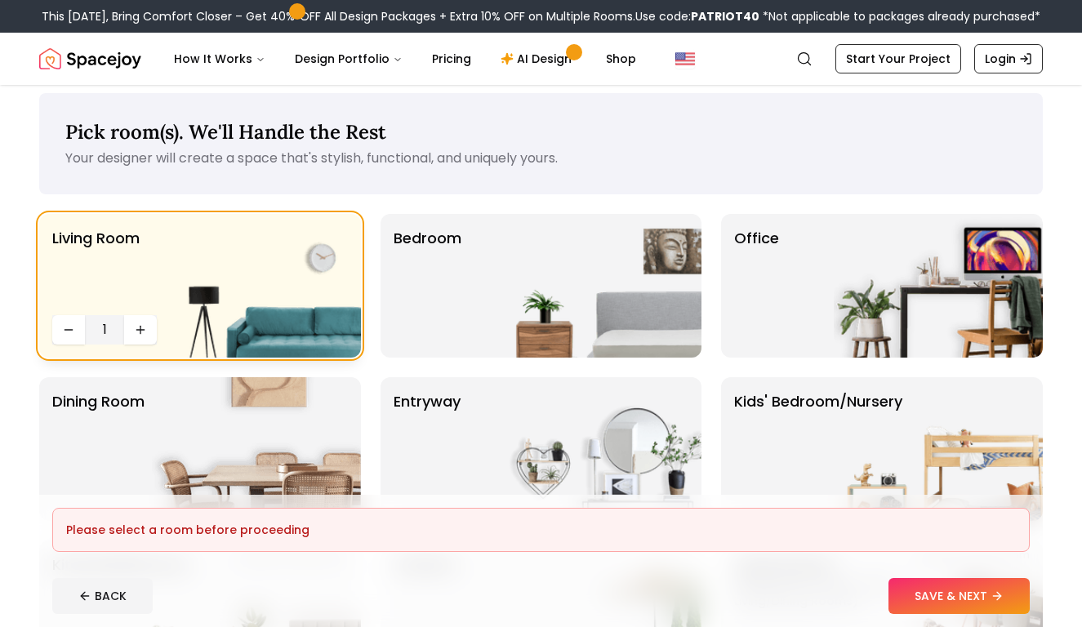
click at [300, 222] on img at bounding box center [256, 286] width 209 height 144
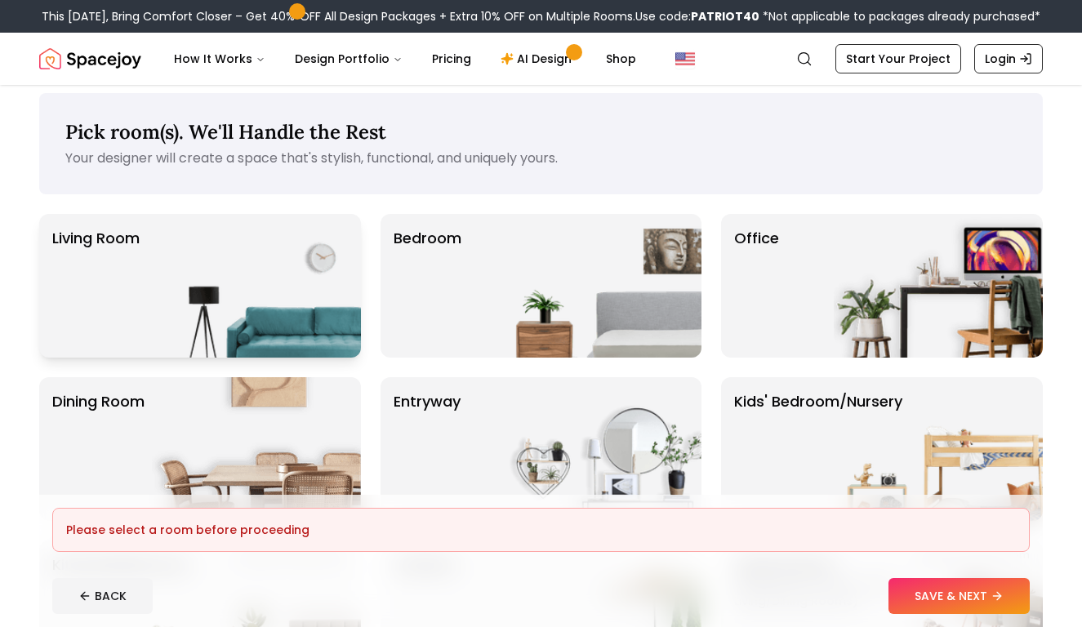
click at [260, 299] on img at bounding box center [256, 286] width 209 height 144
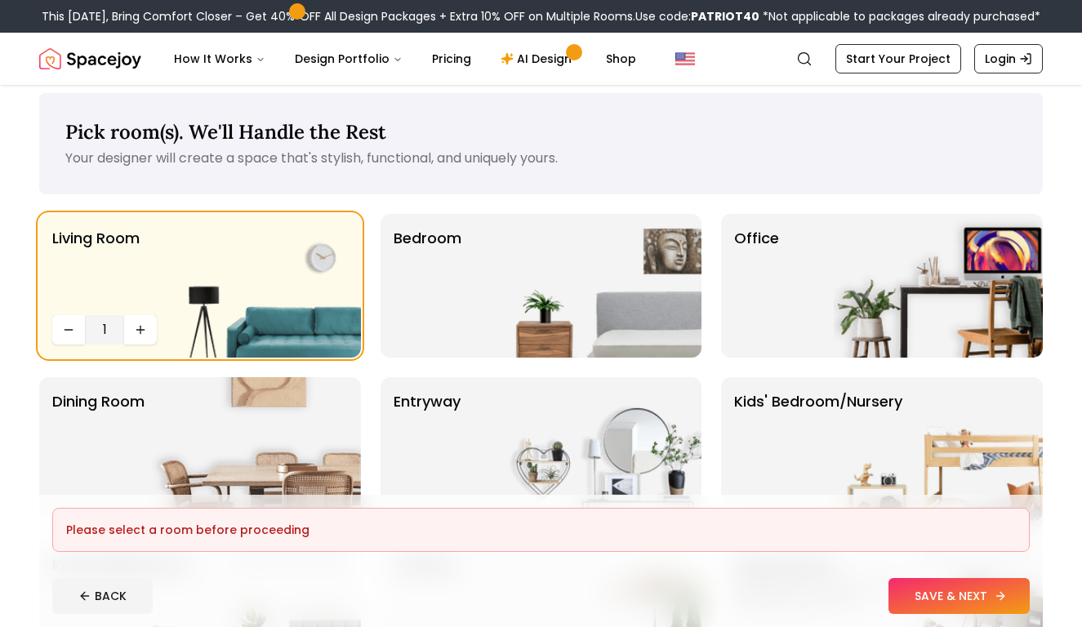
click at [931, 585] on button "SAVE & NEXT" at bounding box center [959, 596] width 141 height 36
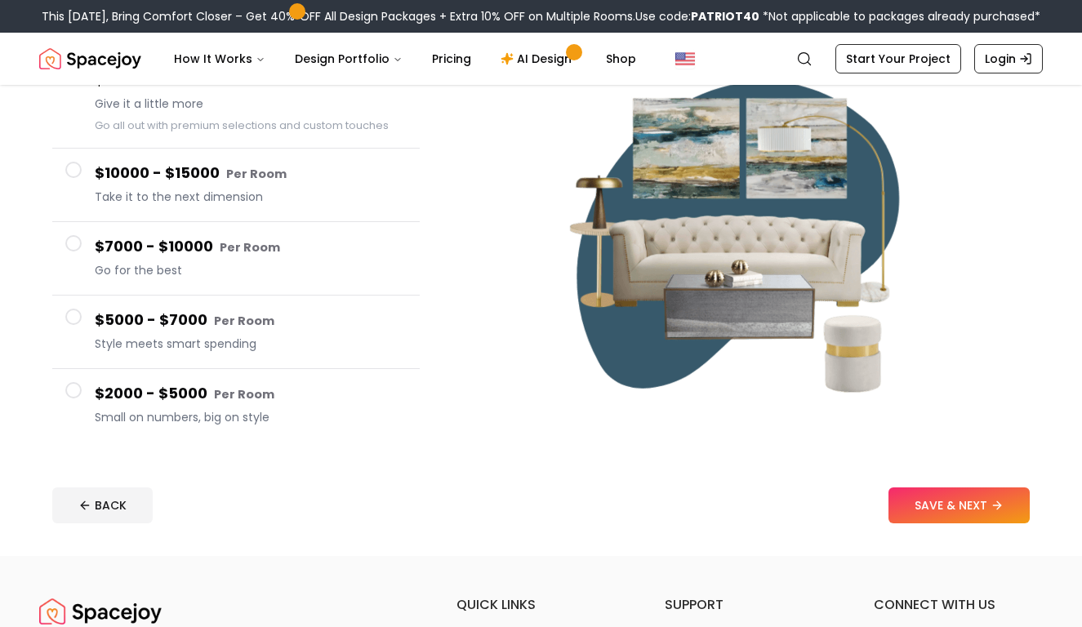
scroll to position [187, 0]
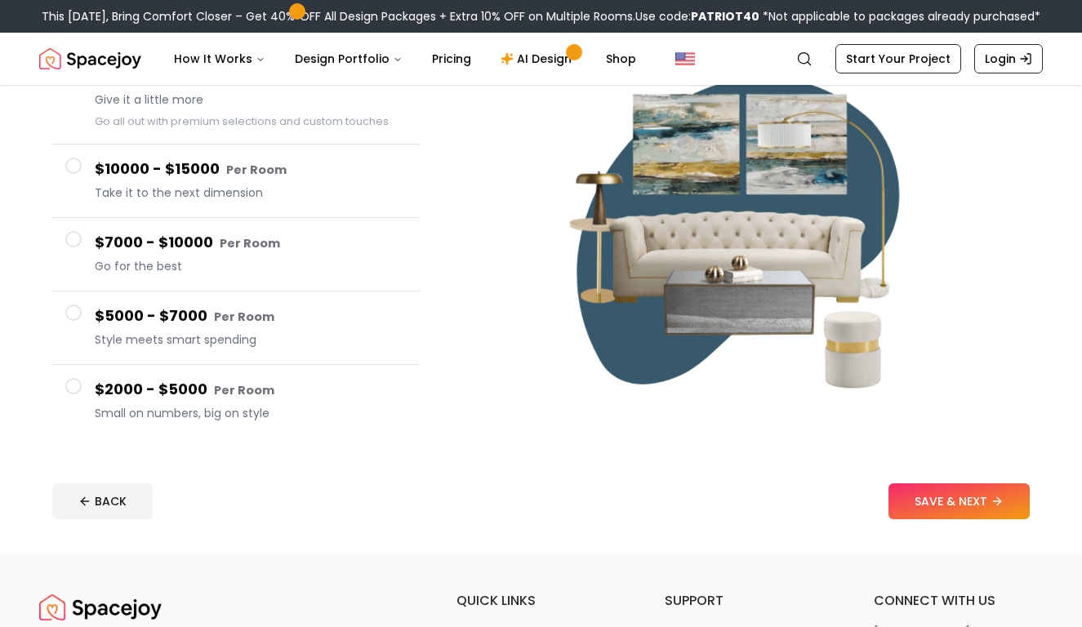
click at [235, 392] on small "Per Room" at bounding box center [244, 390] width 60 height 16
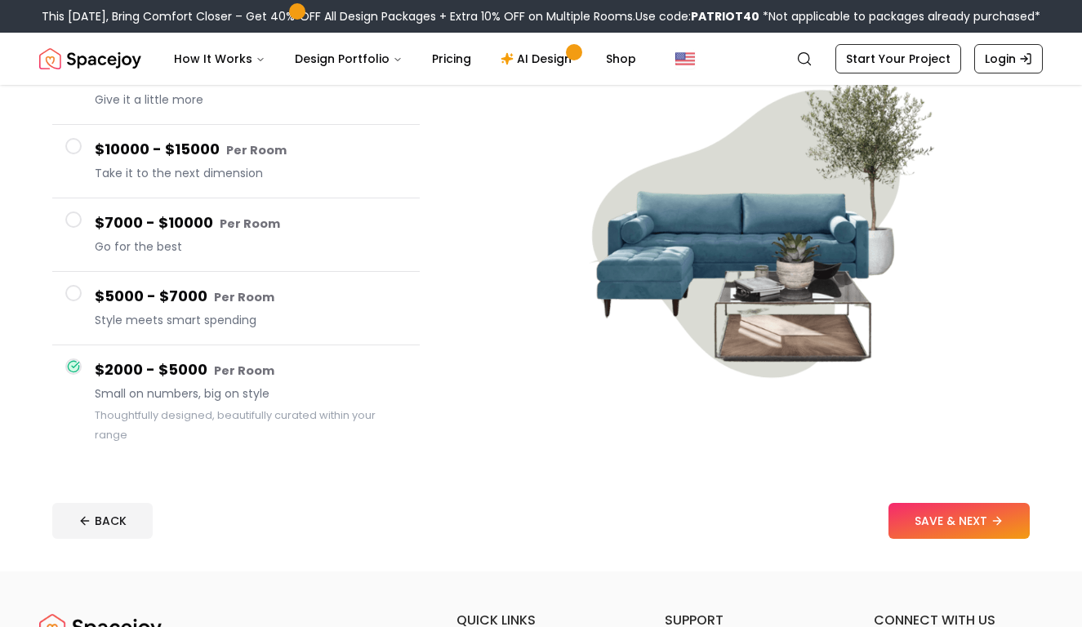
click at [204, 305] on h4 "$5000 - $7000 Per Room" at bounding box center [251, 297] width 312 height 24
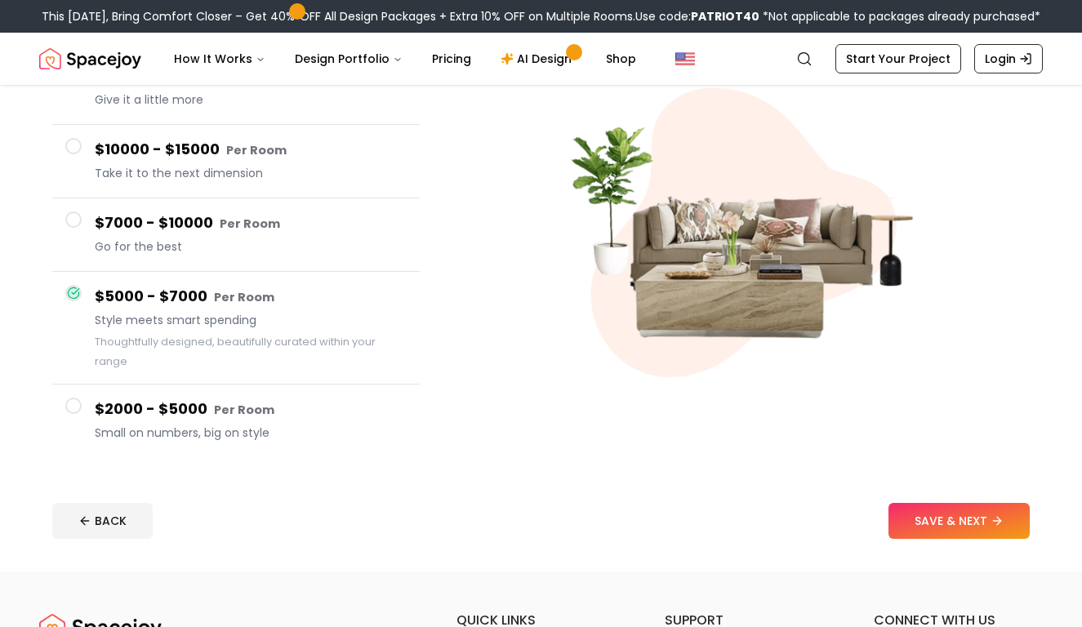
click at [209, 243] on span "Go for the best" at bounding box center [251, 247] width 312 height 16
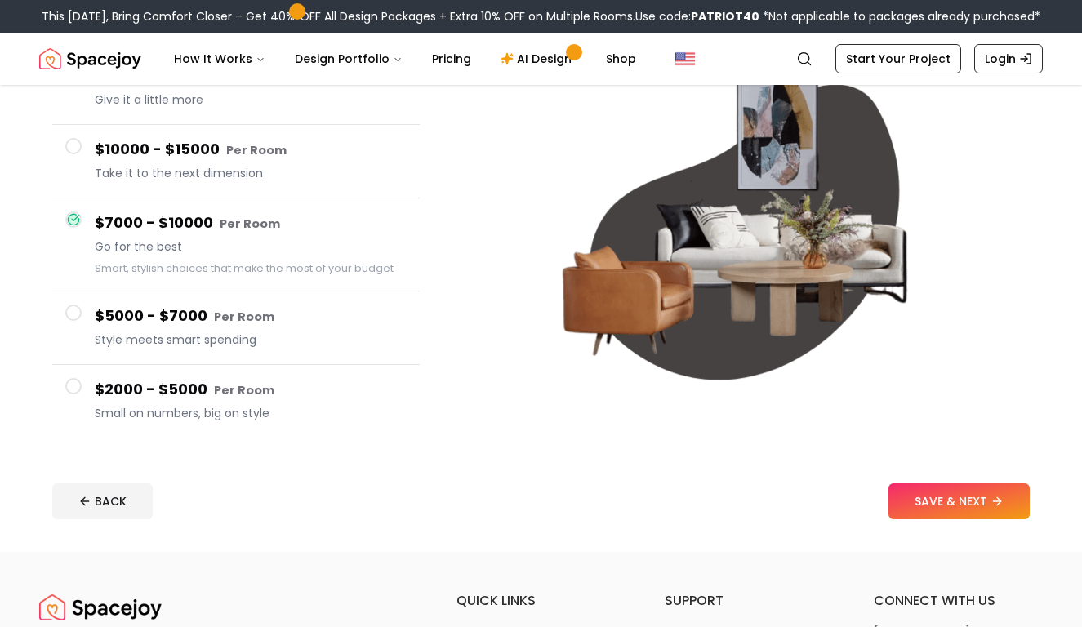
click at [234, 168] on span "Take it to the next dimension" at bounding box center [251, 173] width 312 height 16
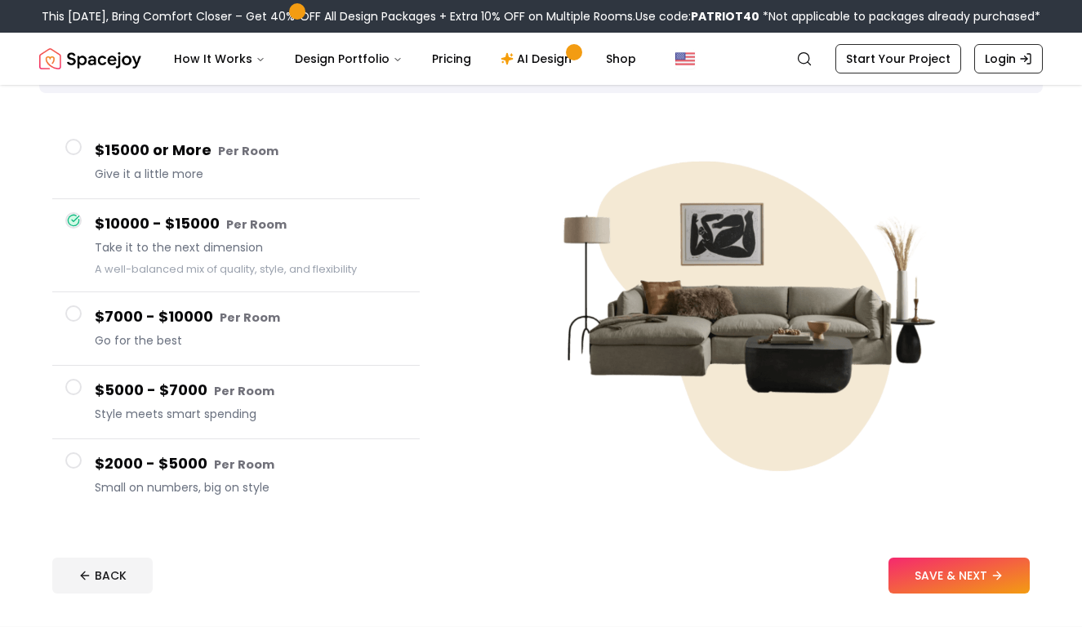
scroll to position [100, 0]
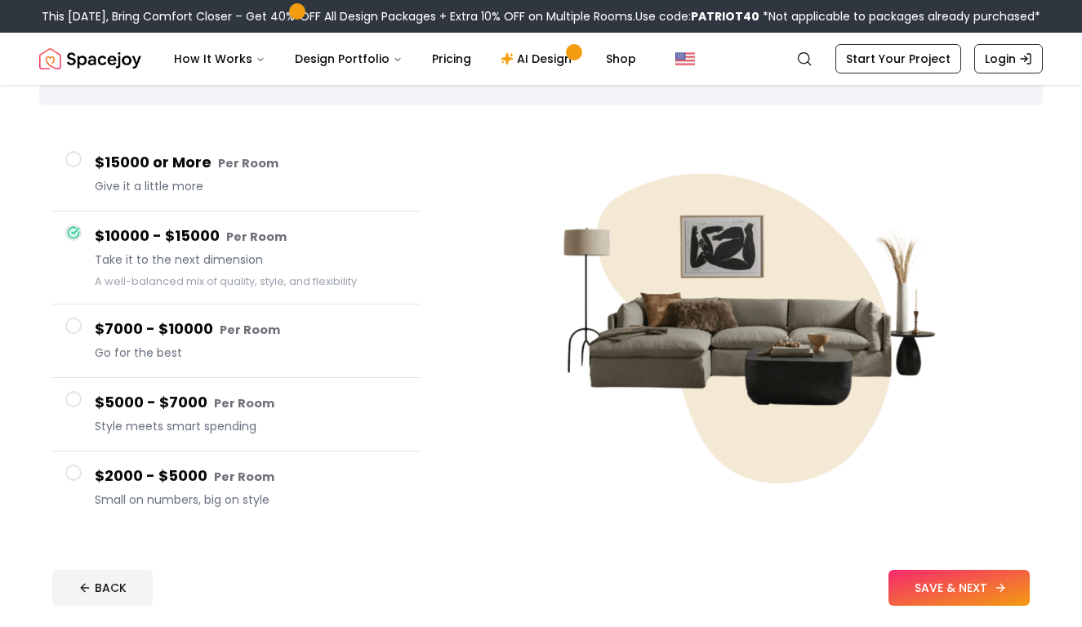
click at [908, 578] on button "SAVE & NEXT" at bounding box center [959, 588] width 141 height 36
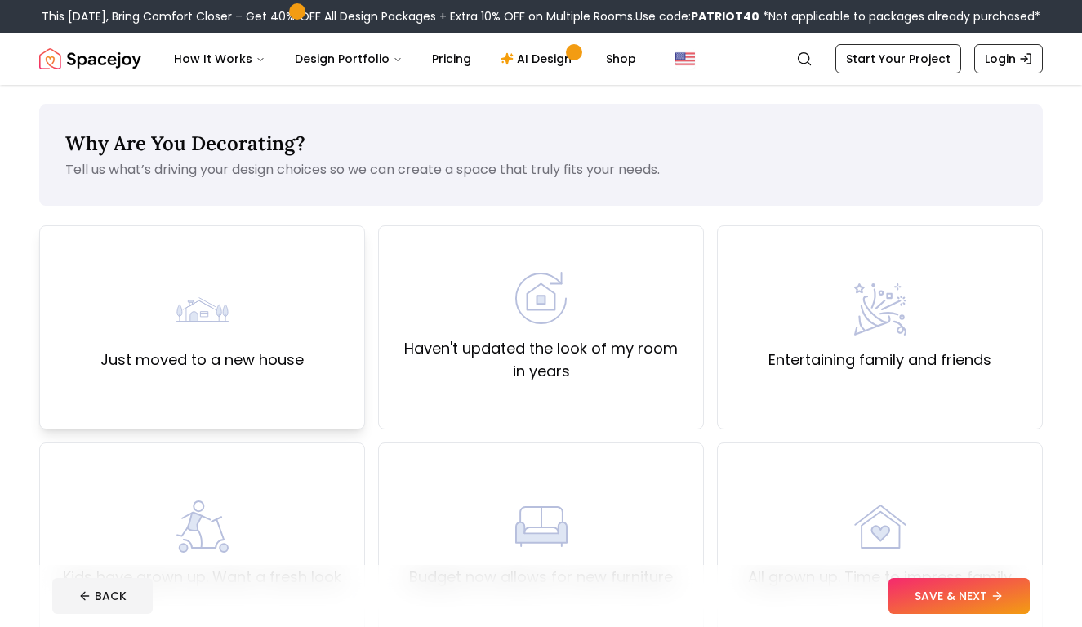
click at [284, 355] on label "Just moved to a new house" at bounding box center [201, 360] width 203 height 23
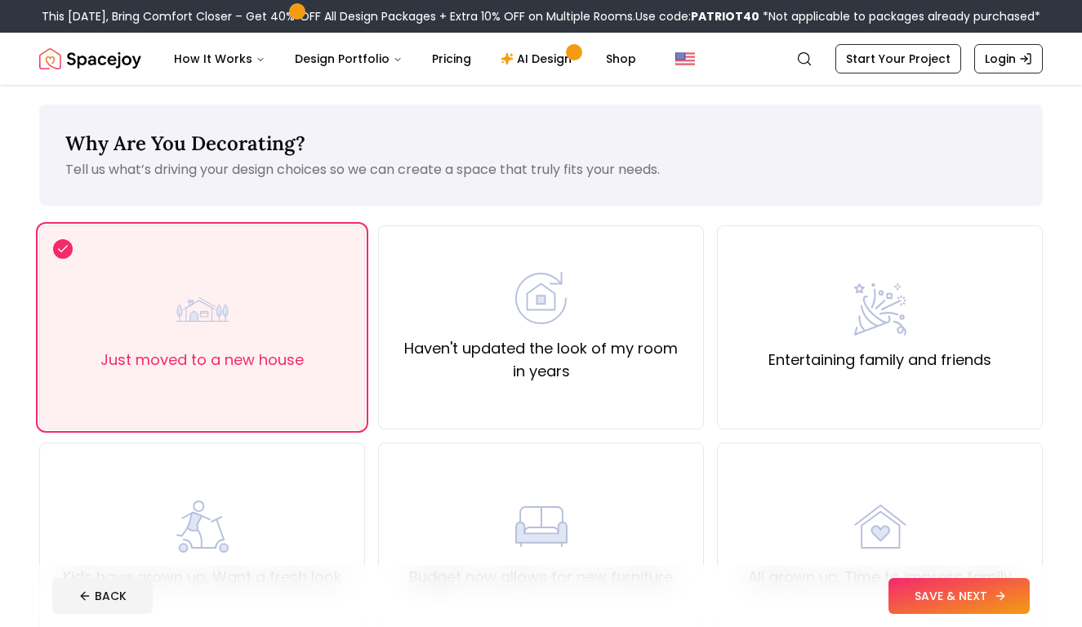
click at [984, 604] on button "SAVE & NEXT" at bounding box center [959, 596] width 141 height 36
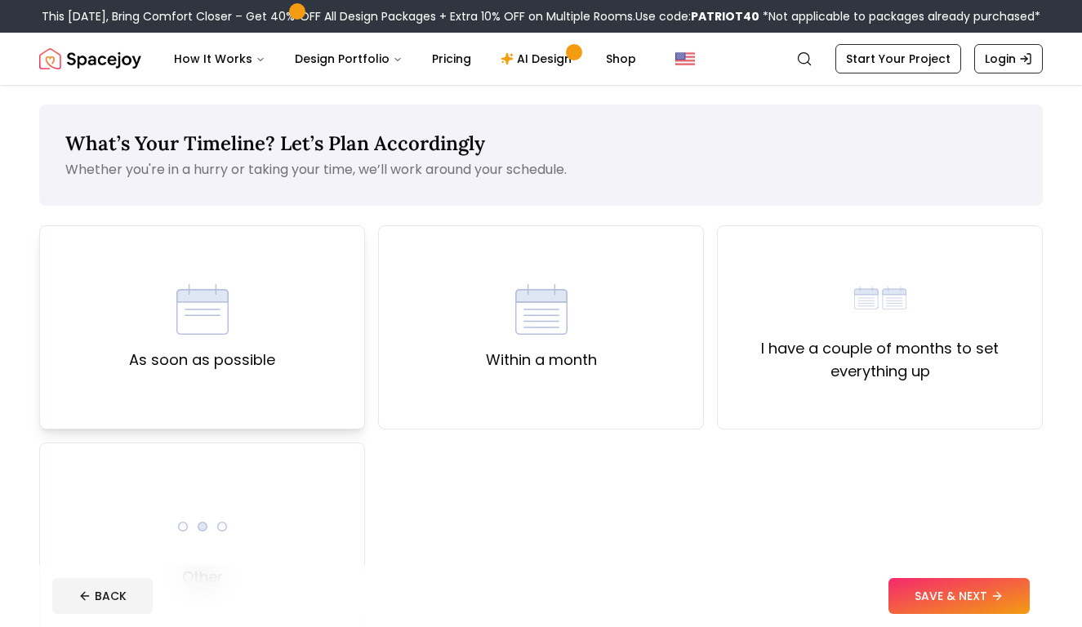
click at [291, 348] on div "As soon as possible" at bounding box center [202, 327] width 326 height 204
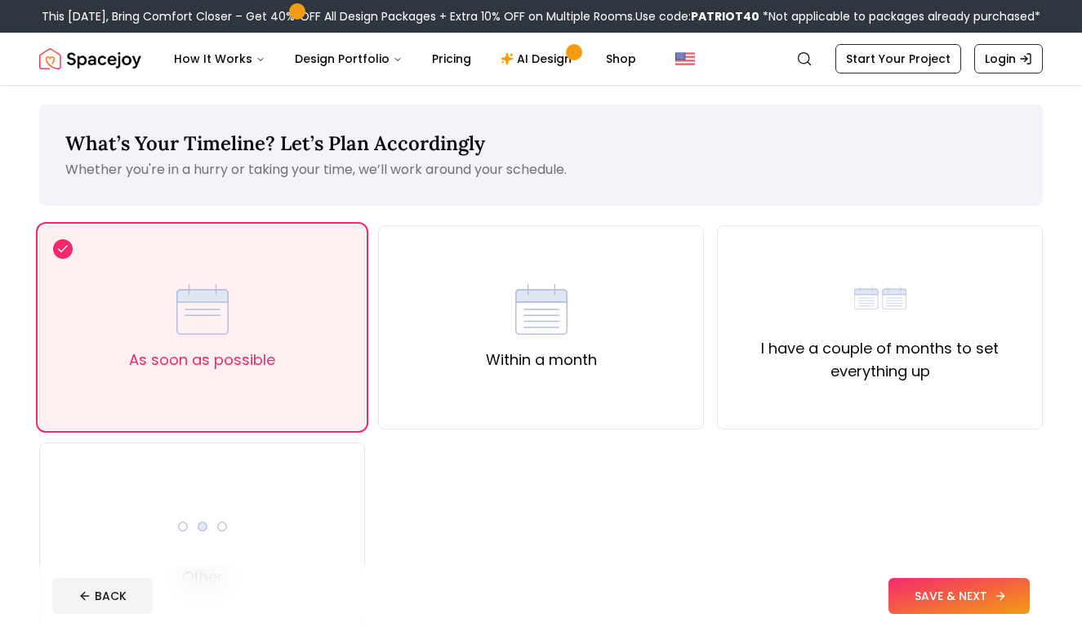
click at [1015, 601] on button "SAVE & NEXT" at bounding box center [959, 596] width 141 height 36
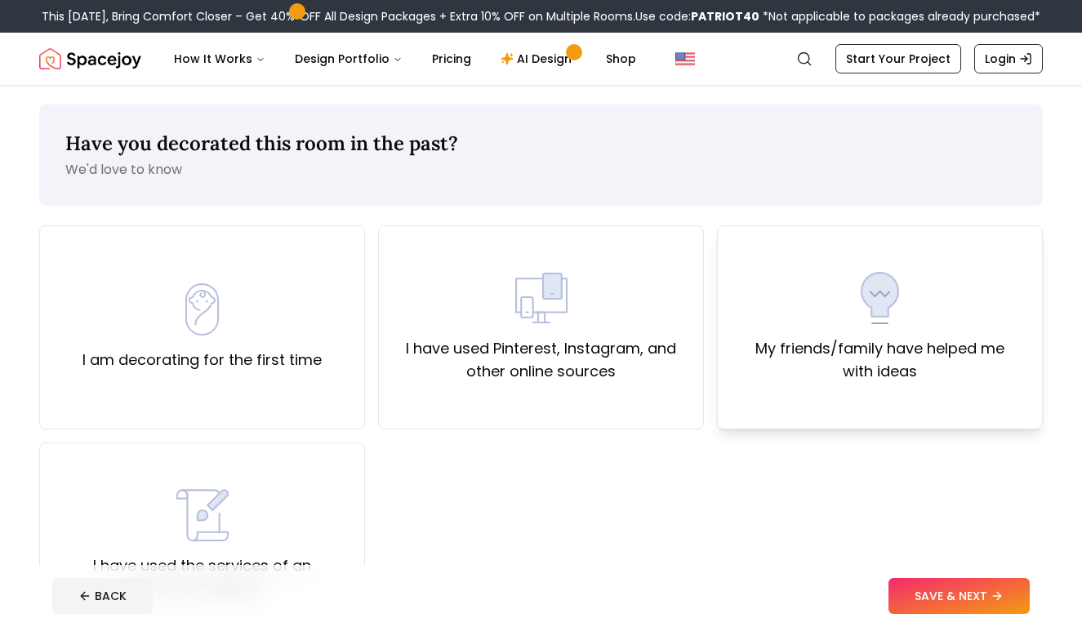
click at [742, 359] on label "My friends/family have helped me with ideas" at bounding box center [880, 360] width 298 height 46
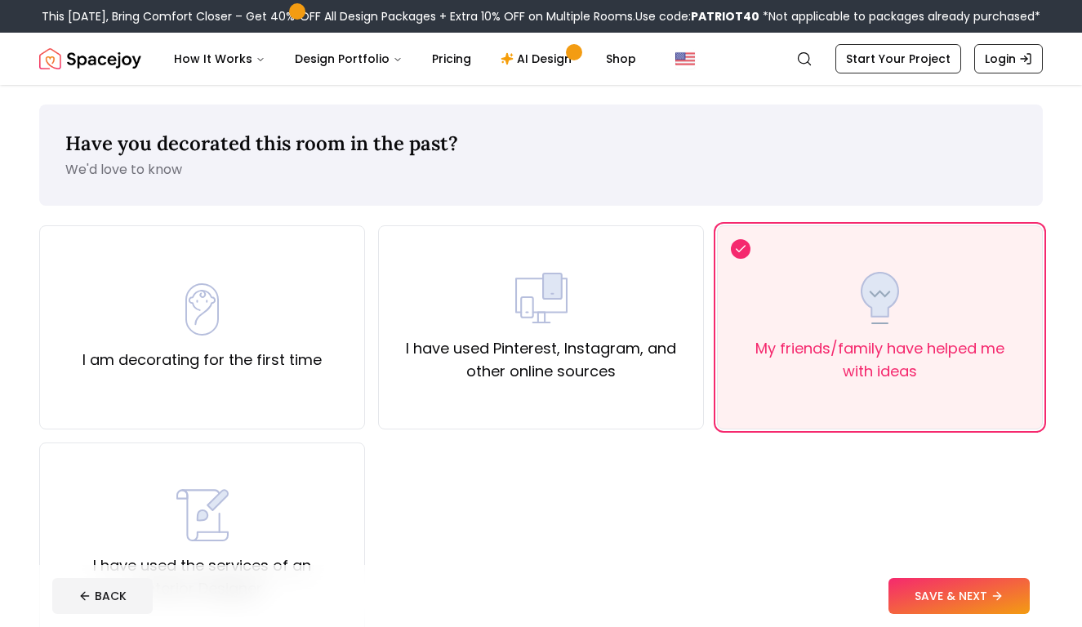
click at [908, 597] on button "SAVE & NEXT" at bounding box center [959, 596] width 141 height 36
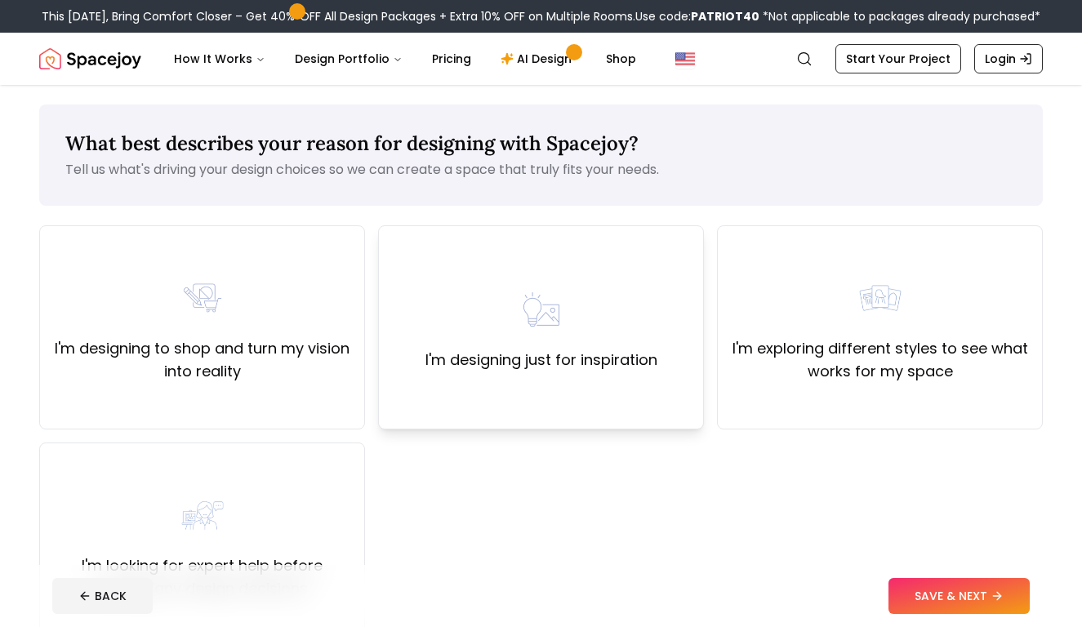
click at [566, 291] on img at bounding box center [542, 309] width 52 height 52
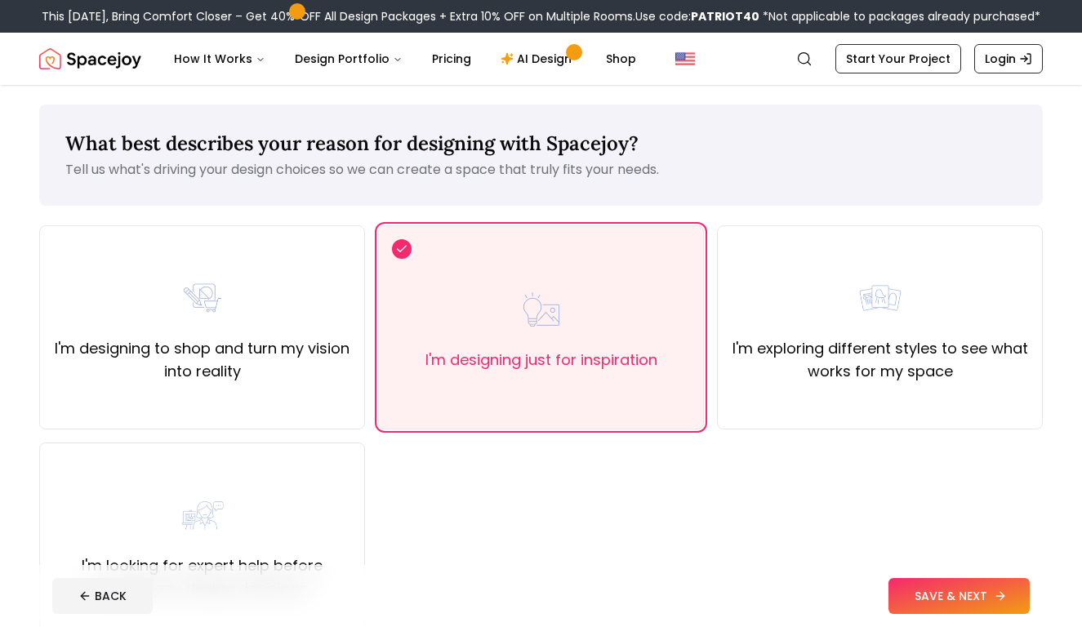
click at [940, 583] on button "SAVE & NEXT" at bounding box center [959, 596] width 141 height 36
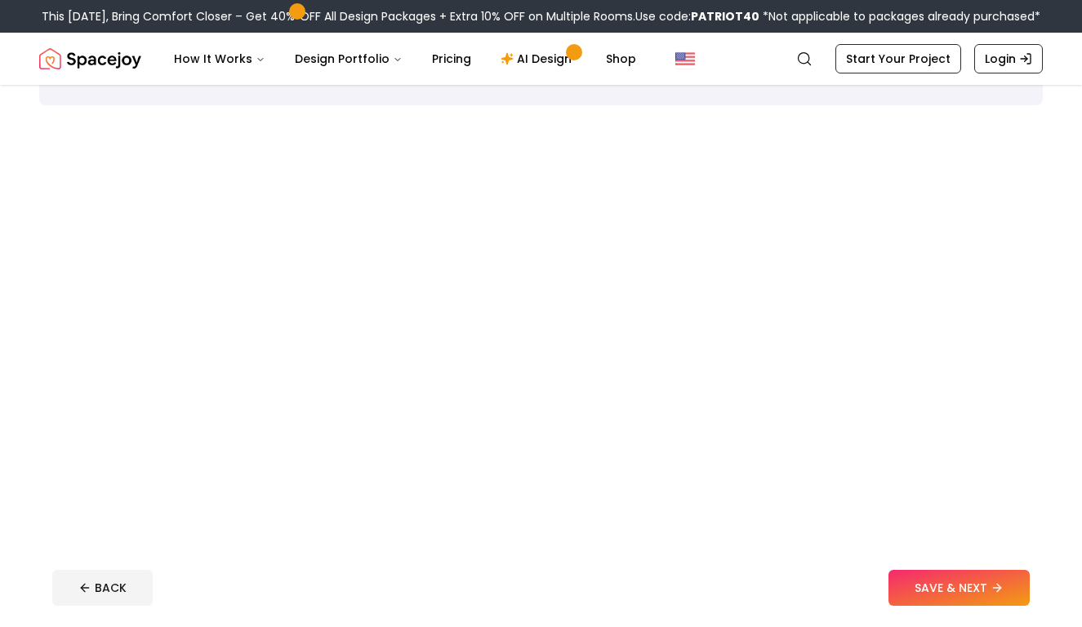
scroll to position [11, 0]
